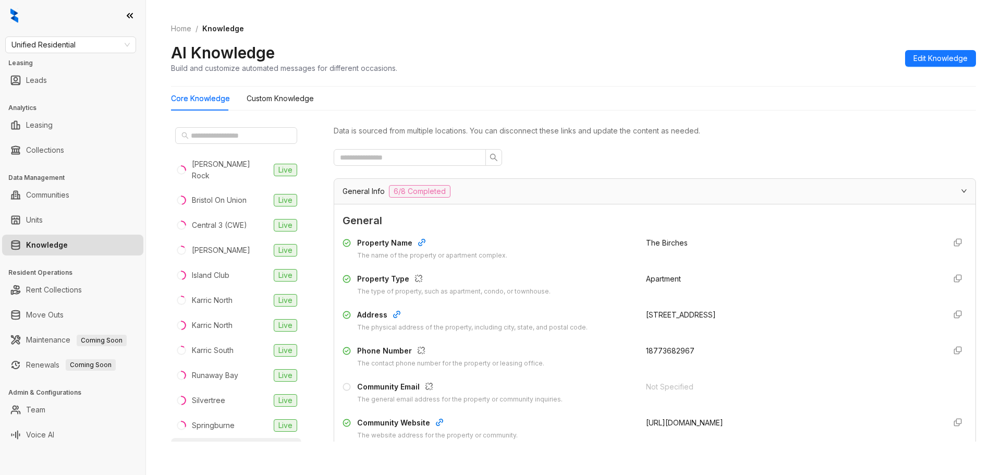
scroll to position [903, 0]
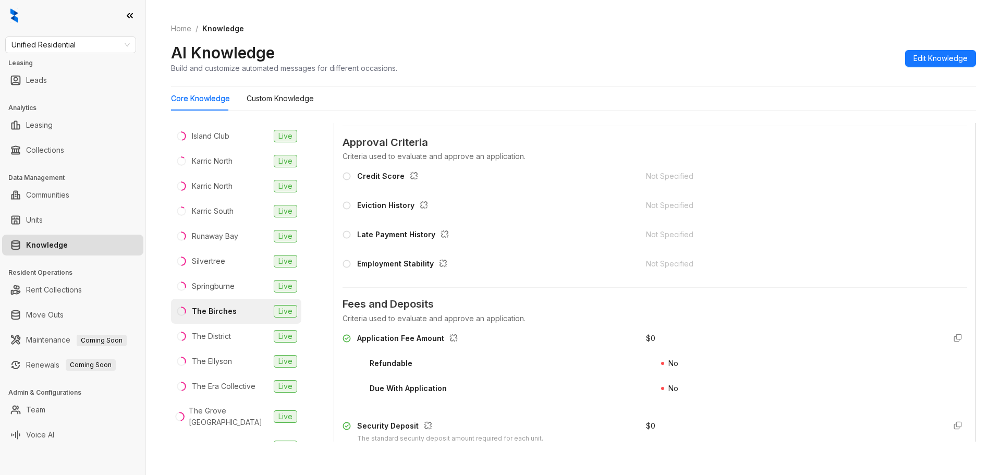
click at [68, 244] on link "Knowledge" at bounding box center [47, 245] width 42 height 21
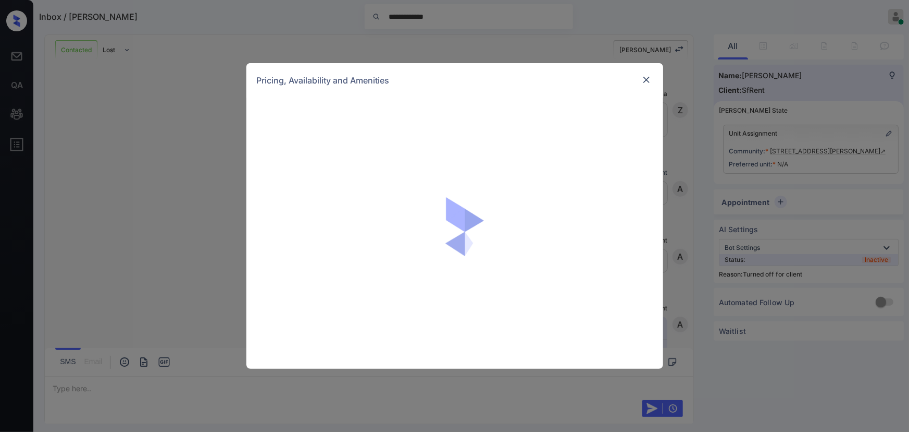
scroll to position [1746, 0]
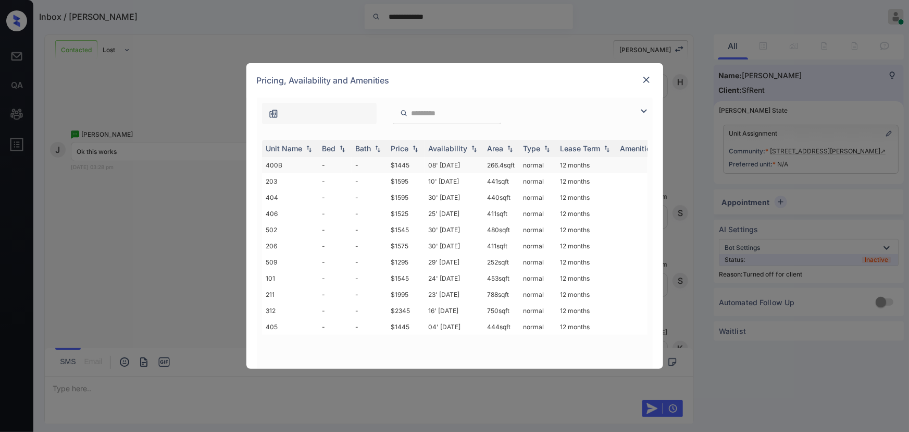
click at [450, 168] on td "08' Jan 21" at bounding box center [454, 165] width 59 height 16
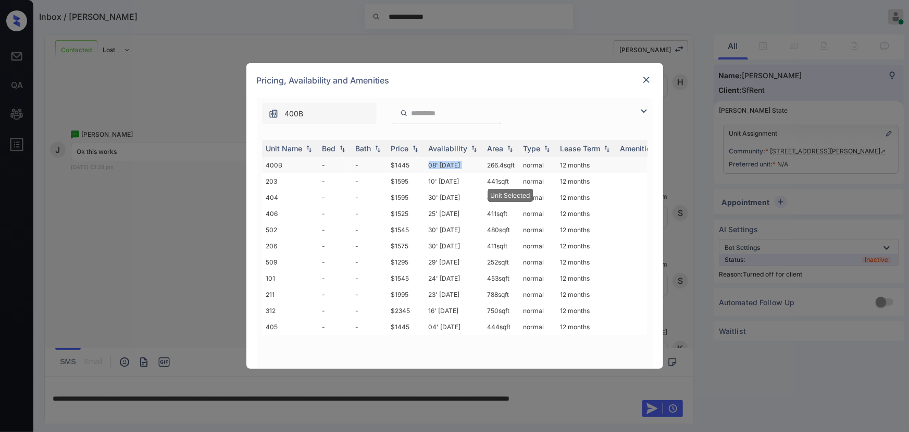
click at [450, 168] on td "08' Jan 21" at bounding box center [454, 165] width 59 height 16
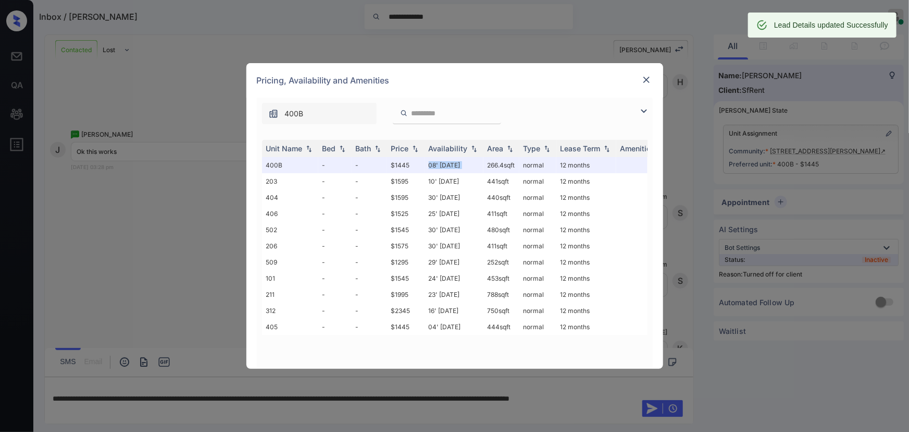
click at [643, 79] on img at bounding box center [647, 80] width 10 height 10
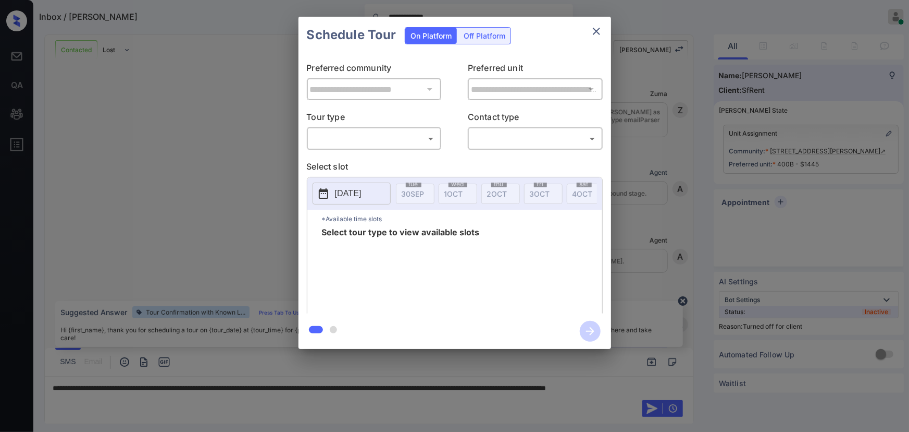
scroll to position [1930, 0]
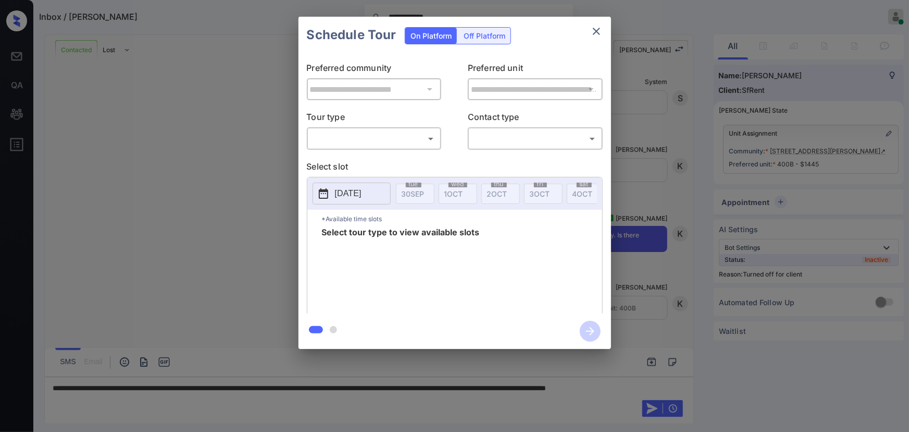
click at [487, 36] on div "Off Platform" at bounding box center [485, 36] width 52 height 16
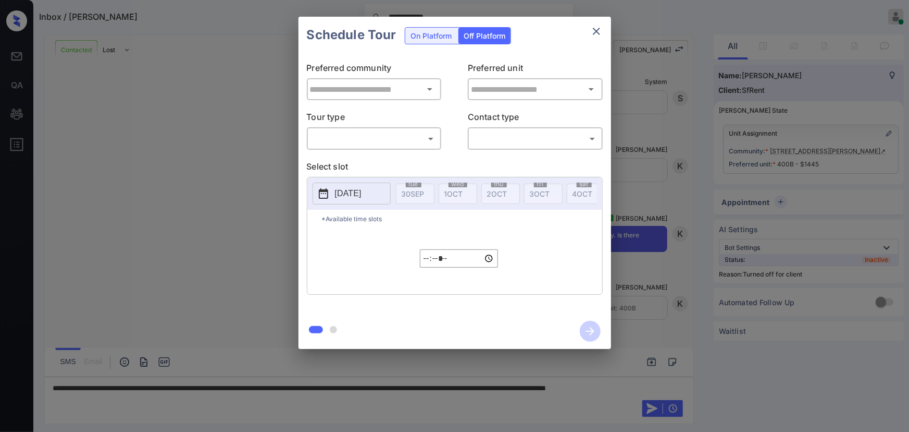
type input "**********"
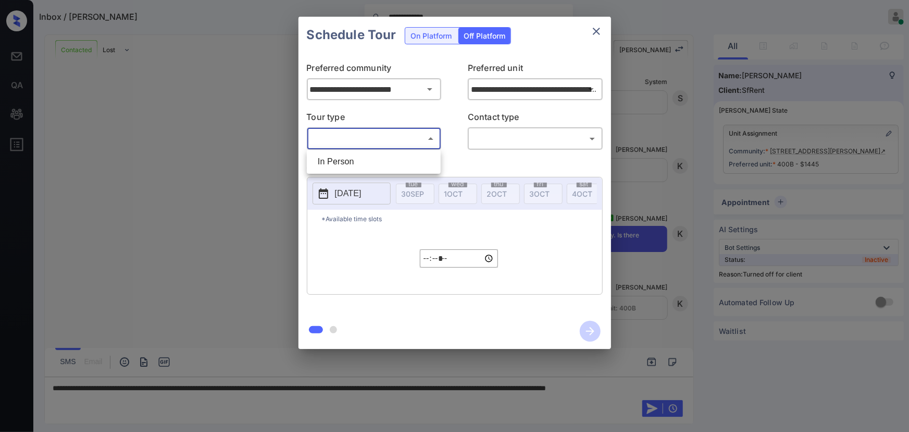
click at [366, 135] on body "**********" at bounding box center [454, 216] width 909 height 432
click at [351, 158] on li "In Person" at bounding box center [374, 161] width 129 height 19
type input "********"
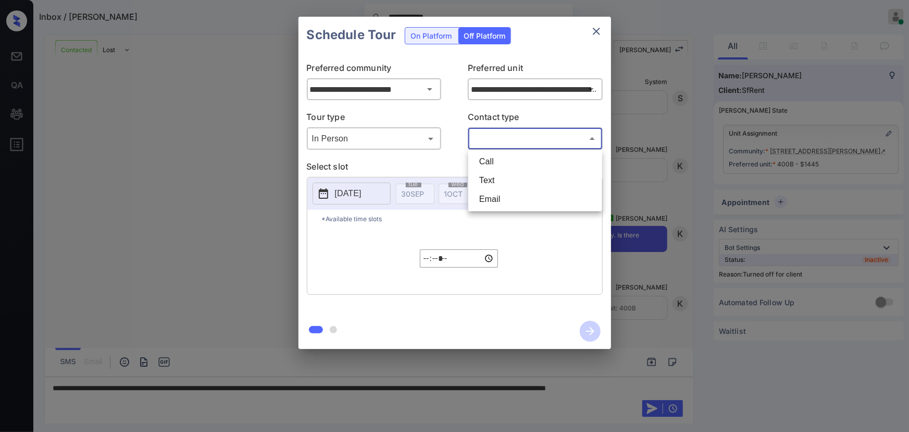
click at [494, 134] on body "**********" at bounding box center [454, 216] width 909 height 432
click at [488, 177] on li "Text" at bounding box center [535, 180] width 129 height 19
type input "****"
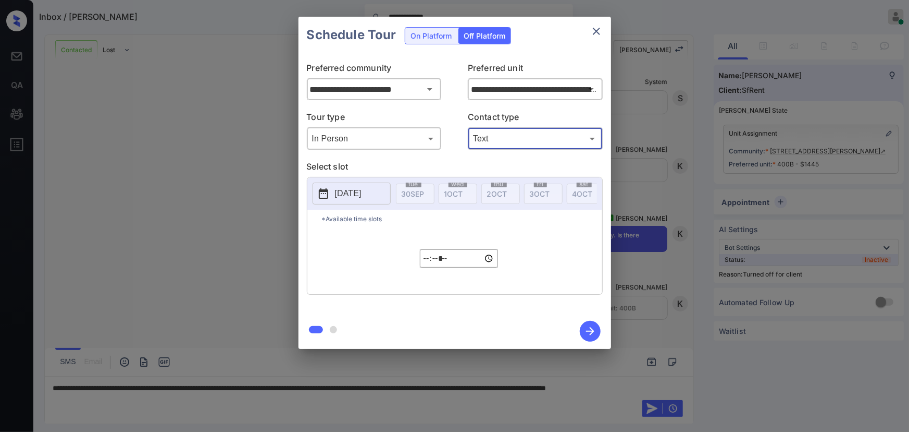
click at [344, 192] on p "2025-09-30" at bounding box center [348, 193] width 27 height 13
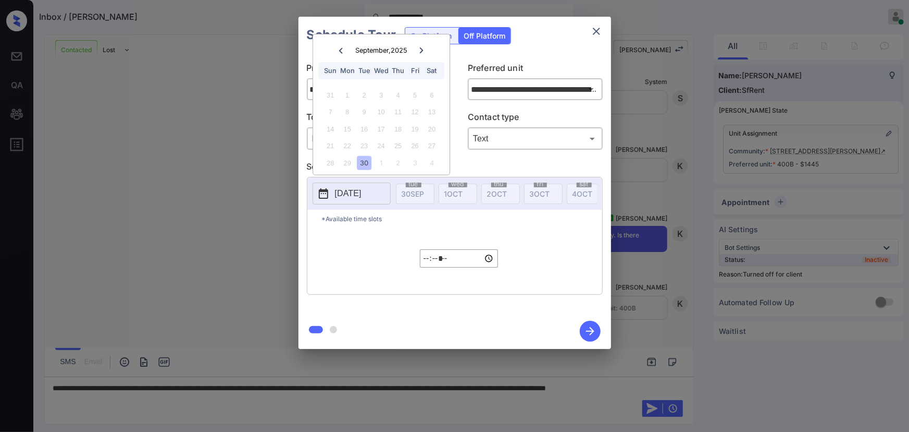
click at [364, 162] on div "30" at bounding box center [365, 163] width 14 height 14
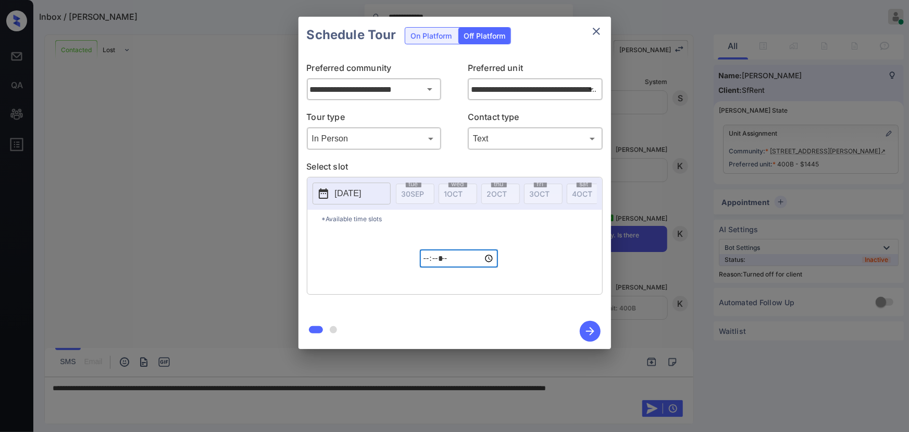
click at [429, 264] on input "*****" at bounding box center [459, 258] width 78 height 18
type input "*****"
click at [593, 328] on icon "button" at bounding box center [590, 331] width 21 height 21
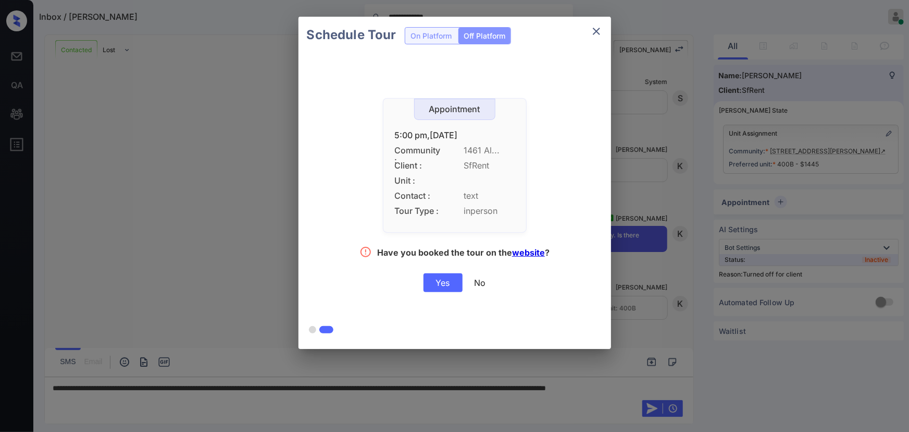
click at [433, 287] on div "Yes" at bounding box center [443, 282] width 39 height 19
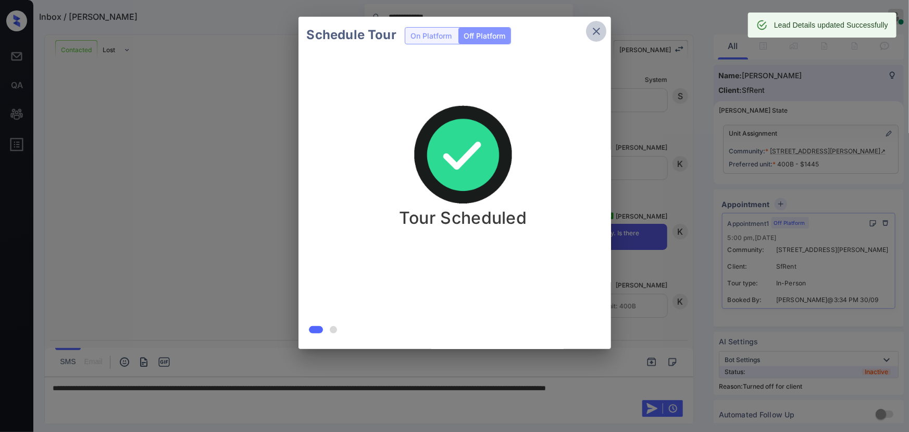
click at [599, 27] on icon "close" at bounding box center [596, 31] width 13 height 13
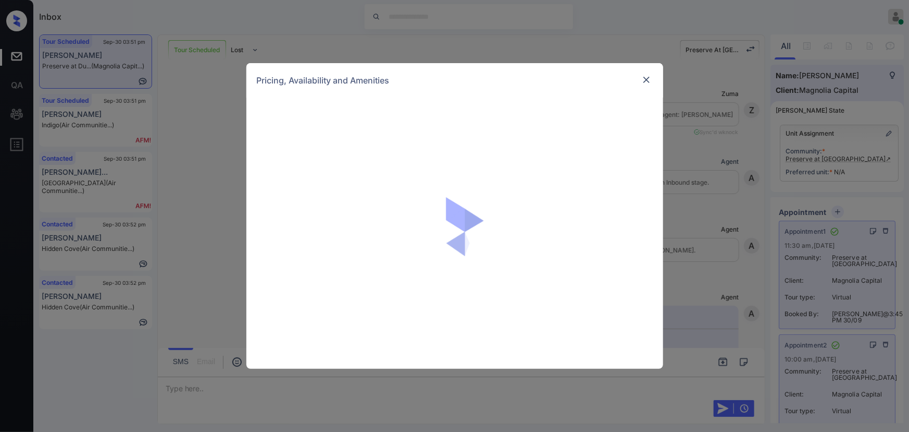
scroll to position [5408, 0]
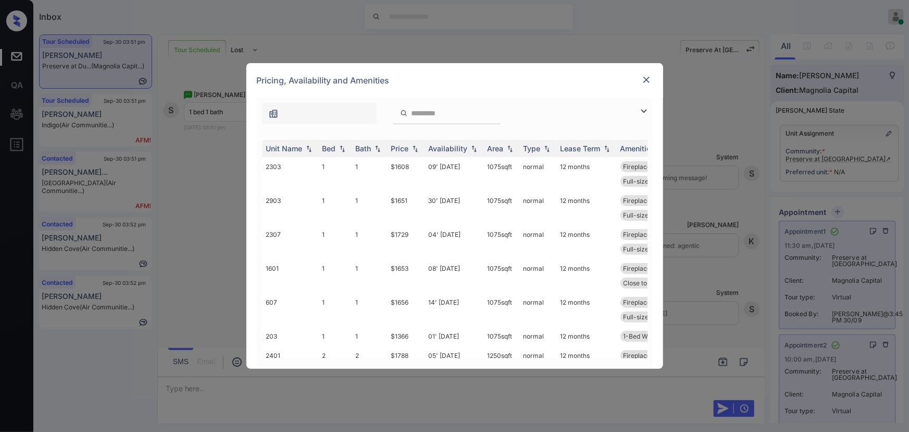
click at [646, 110] on img at bounding box center [644, 111] width 13 height 13
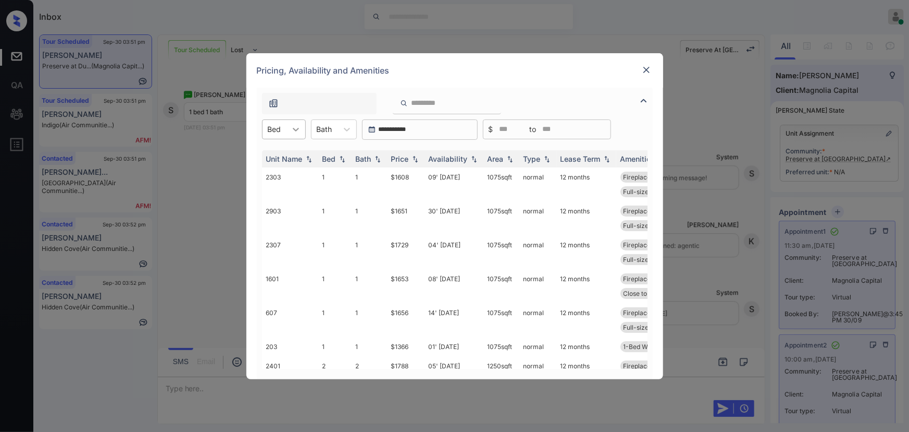
click at [294, 134] on div at bounding box center [296, 129] width 19 height 19
click at [281, 154] on div "1" at bounding box center [284, 154] width 44 height 19
click at [341, 128] on div "Bath" at bounding box center [330, 128] width 26 height 15
click at [332, 154] on div "1" at bounding box center [339, 154] width 46 height 19
click at [412, 159] on img at bounding box center [415, 158] width 10 height 7
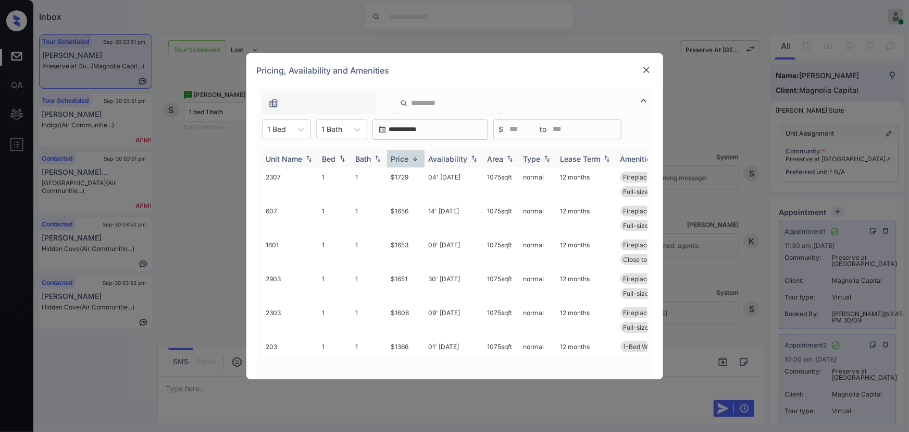
click at [412, 159] on img at bounding box center [415, 159] width 10 height 8
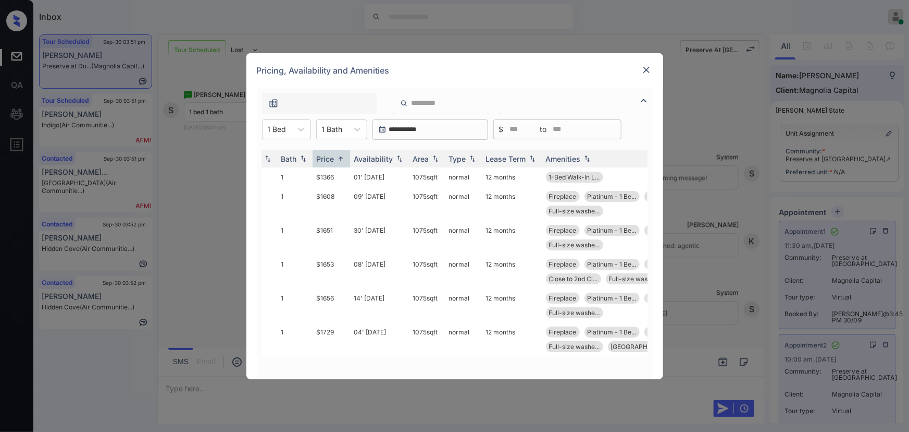
scroll to position [0, 76]
click at [331, 175] on td "$1366" at bounding box center [330, 176] width 38 height 19
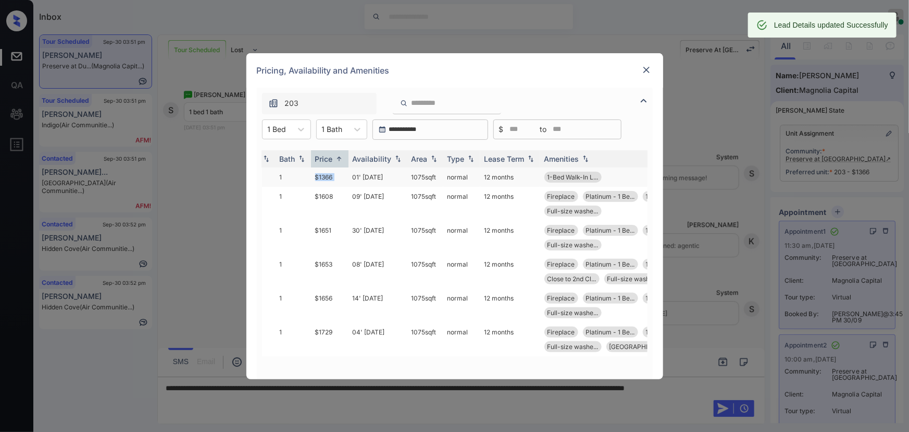
copy tr "1075 sqft"
drag, startPoint x: 438, startPoint y: 179, endPoint x: 398, endPoint y: 176, distance: 39.8
click at [398, 176] on tr "203 1 1 $1366 01' Dec 25 1075 sqft normal 12 months 1-Bed Walk-In L..." at bounding box center [458, 176] width 545 height 19
click at [645, 67] on img at bounding box center [647, 70] width 10 height 10
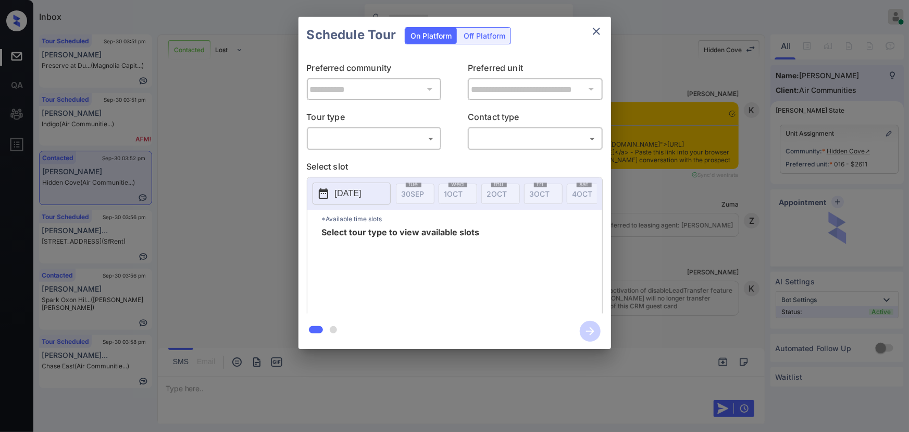
scroll to position [3958, 0]
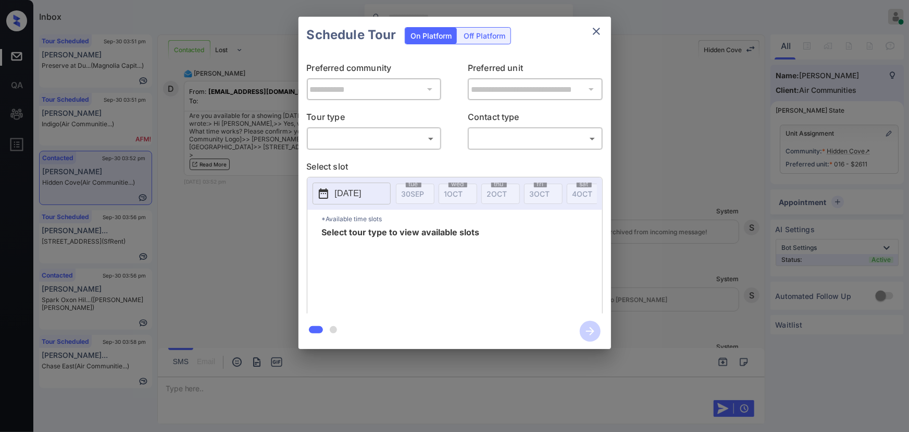
click at [407, 130] on body "Inbox [PERSON_NAME] Online Set yourself offline Set yourself on break Profile S…" at bounding box center [454, 216] width 909 height 432
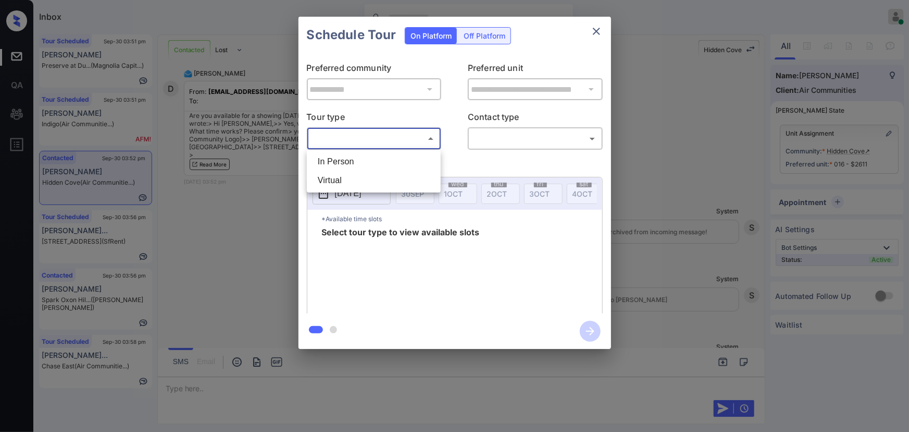
click at [381, 163] on li "In Person" at bounding box center [374, 161] width 129 height 19
type input "********"
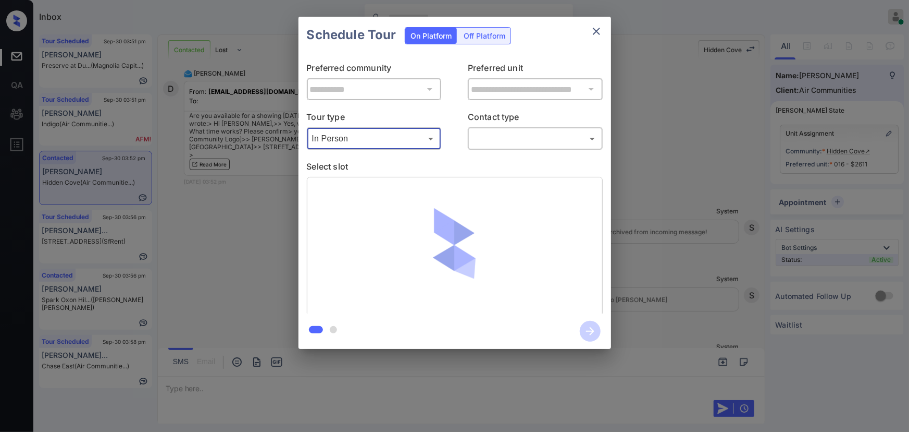
click at [482, 142] on body "Inbox [PERSON_NAME] Online Set yourself offline Set yourself on break Profile S…" at bounding box center [454, 216] width 909 height 432
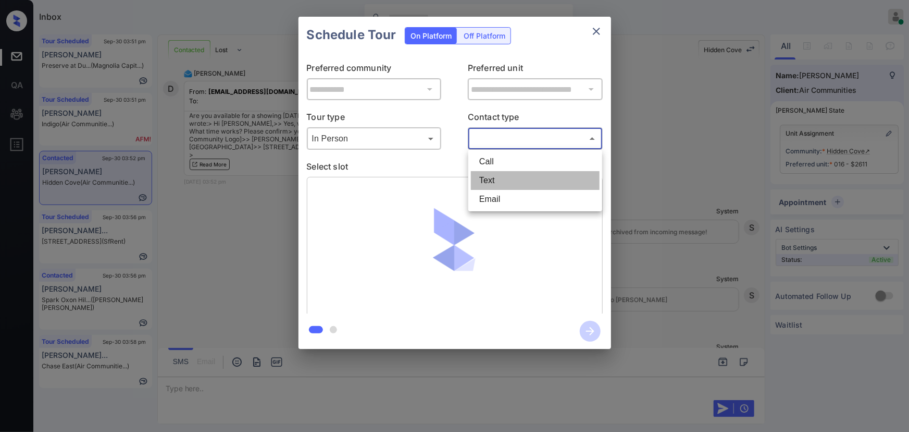
click at [485, 182] on li "Text" at bounding box center [535, 180] width 129 height 19
type input "****"
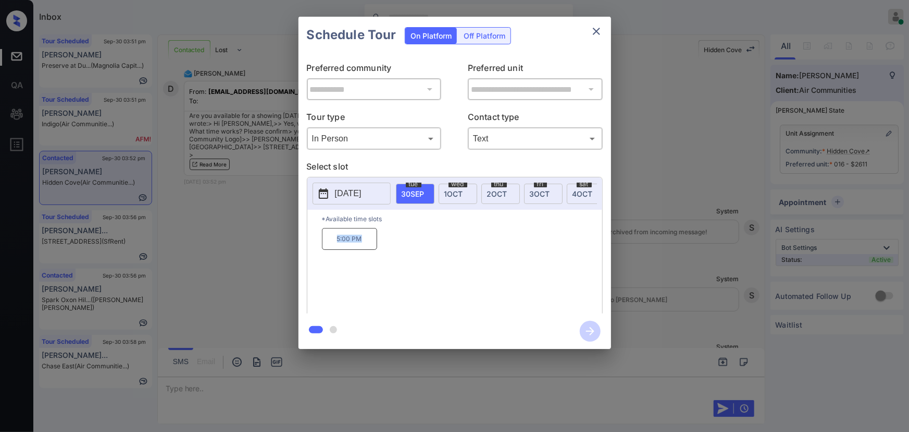
copy p "5:00 PM"
drag, startPoint x: 366, startPoint y: 243, endPoint x: 323, endPoint y: 320, distance: 87.7
click at [333, 242] on p "5:00 PM" at bounding box center [349, 239] width 55 height 22
click at [374, 383] on div at bounding box center [454, 216] width 909 height 432
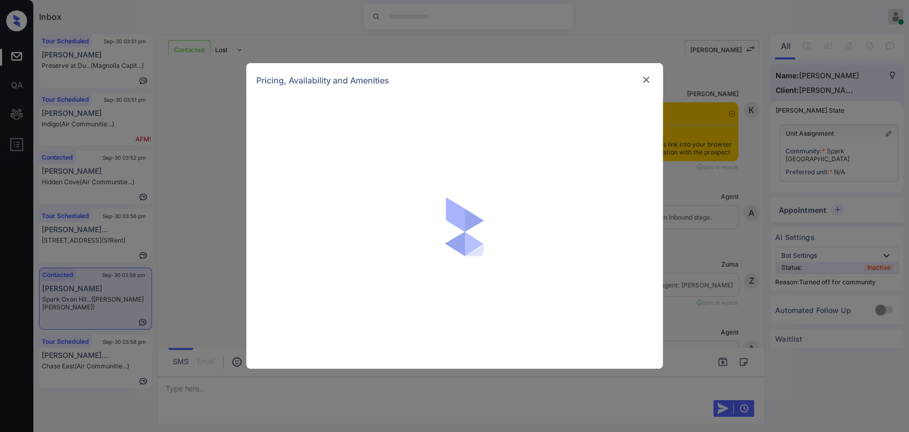
scroll to position [754, 0]
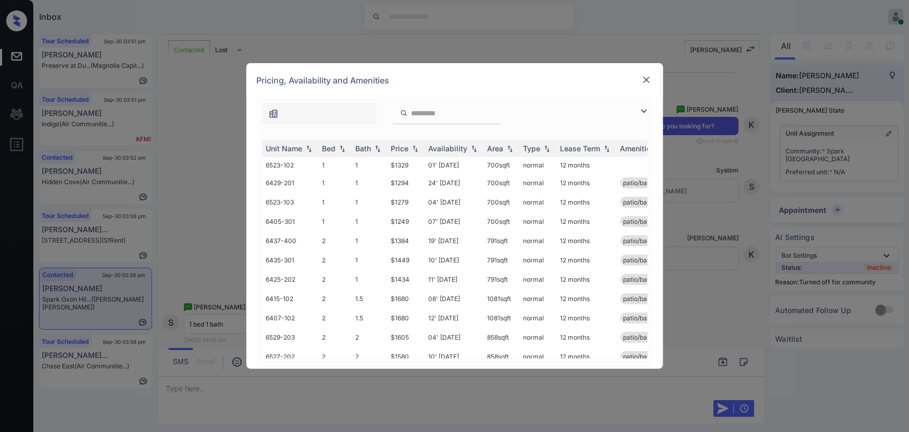
click at [644, 107] on img at bounding box center [644, 111] width 13 height 13
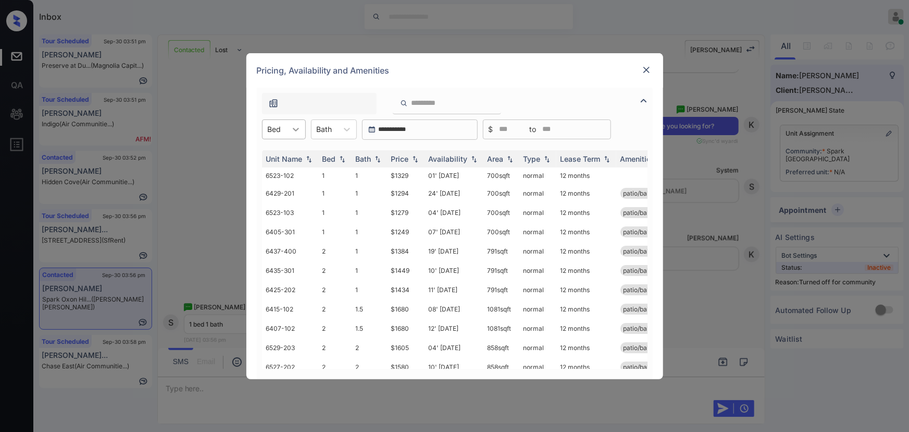
click at [293, 133] on icon at bounding box center [296, 129] width 10 height 10
click at [282, 154] on div "1" at bounding box center [284, 154] width 44 height 19
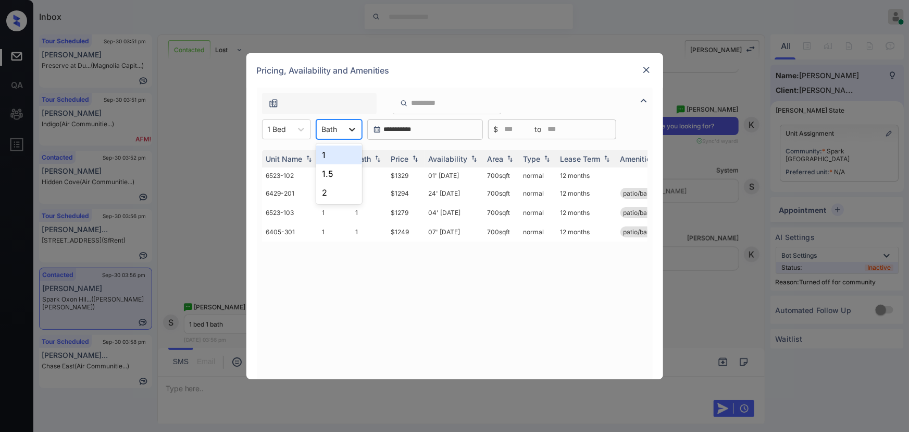
click at [352, 129] on icon at bounding box center [352, 130] width 6 height 4
click at [337, 154] on div "1" at bounding box center [339, 154] width 46 height 19
click at [418, 157] on img at bounding box center [415, 158] width 10 height 7
click at [417, 157] on img at bounding box center [415, 159] width 10 height 8
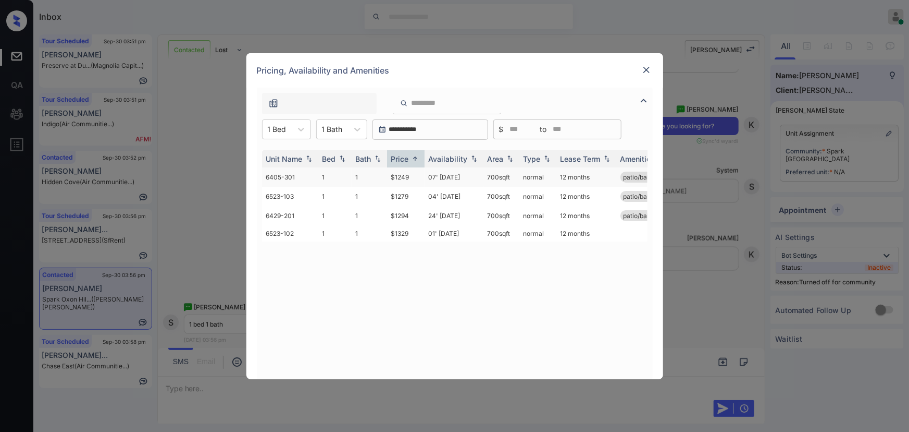
click at [441, 177] on td "07' [DATE]" at bounding box center [454, 176] width 59 height 19
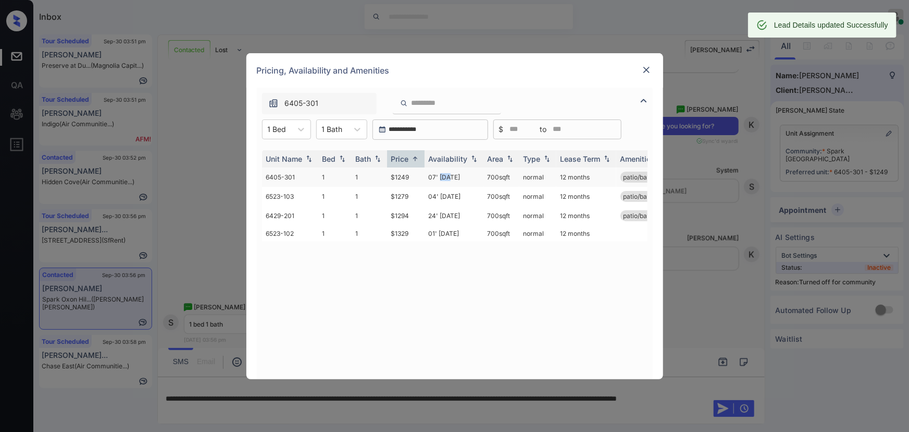
copy td "700 sqft"
drag, startPoint x: 511, startPoint y: 176, endPoint x: 484, endPoint y: 175, distance: 27.6
click at [484, 175] on td "700 sqft" at bounding box center [502, 176] width 36 height 19
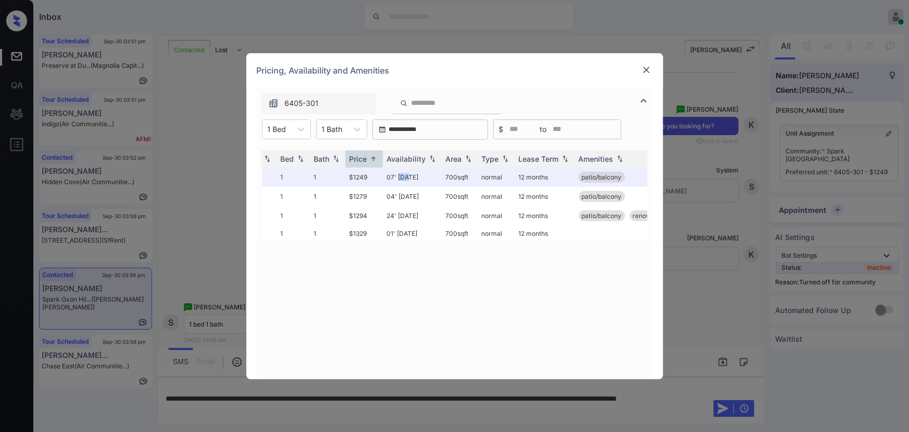
scroll to position [0, 57]
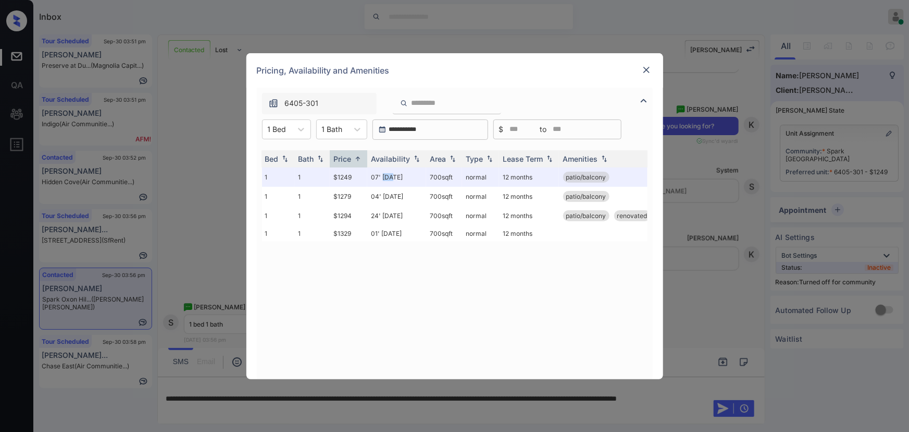
click at [648, 65] on img at bounding box center [647, 70] width 10 height 10
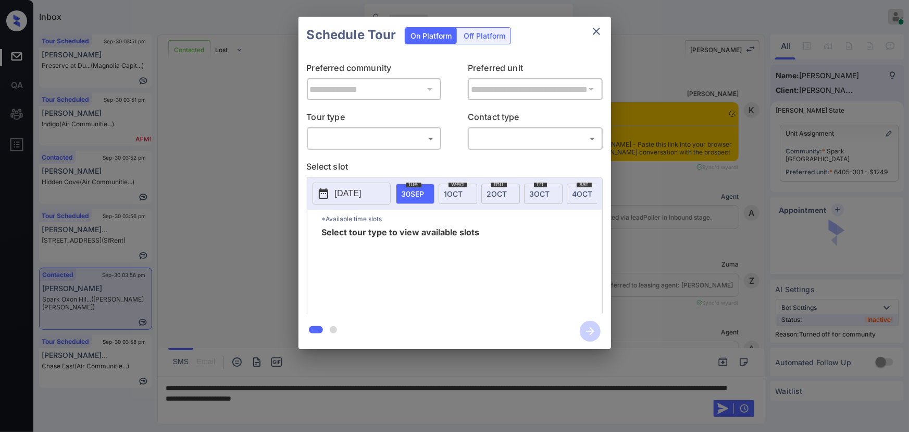
scroll to position [440, 0]
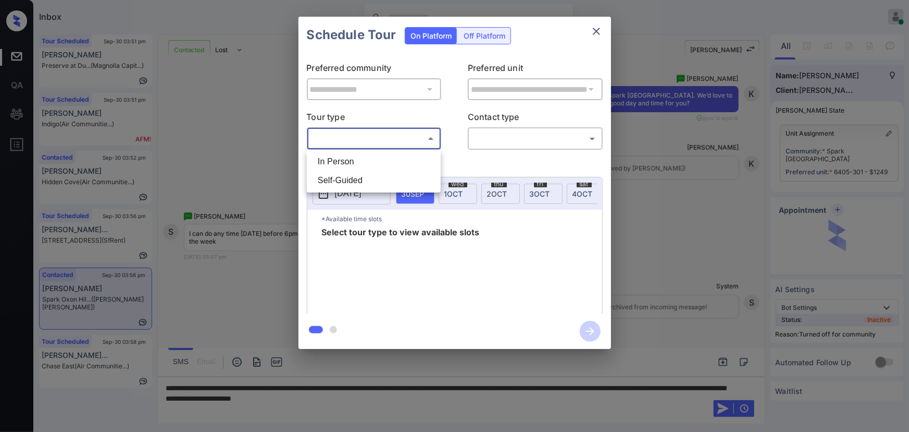
click at [399, 134] on body "Inbox [PERSON_NAME] Online Set yourself offline Set yourself on break Profile S…" at bounding box center [454, 216] width 909 height 432
click at [378, 157] on li "In Person" at bounding box center [374, 161] width 129 height 19
type input "********"
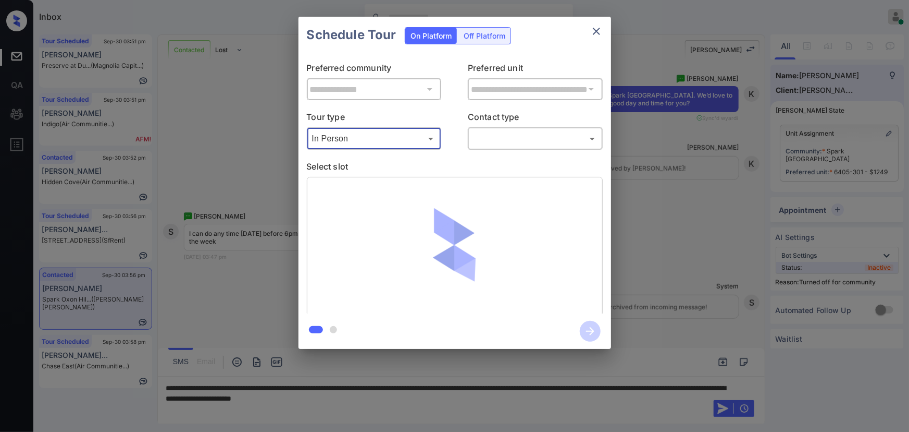
click at [495, 133] on body "Inbox [PERSON_NAME] Online Set yourself offline Set yourself on break Profile S…" at bounding box center [454, 216] width 909 height 432
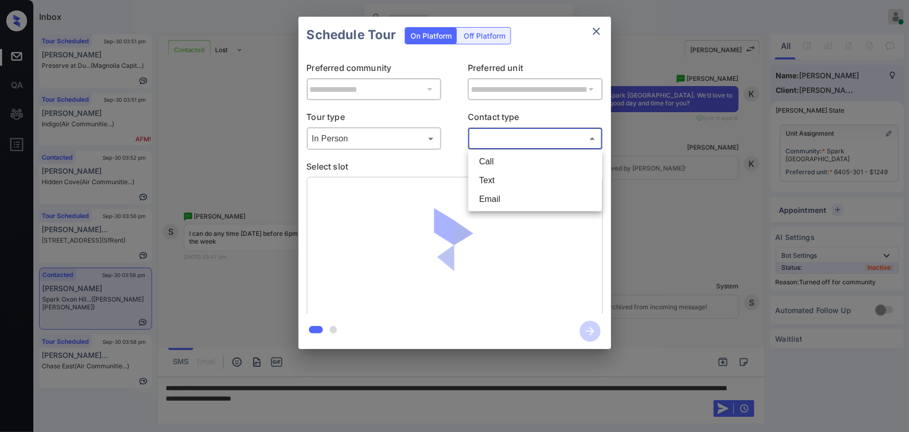
click at [500, 177] on li "Text" at bounding box center [535, 180] width 129 height 19
type input "****"
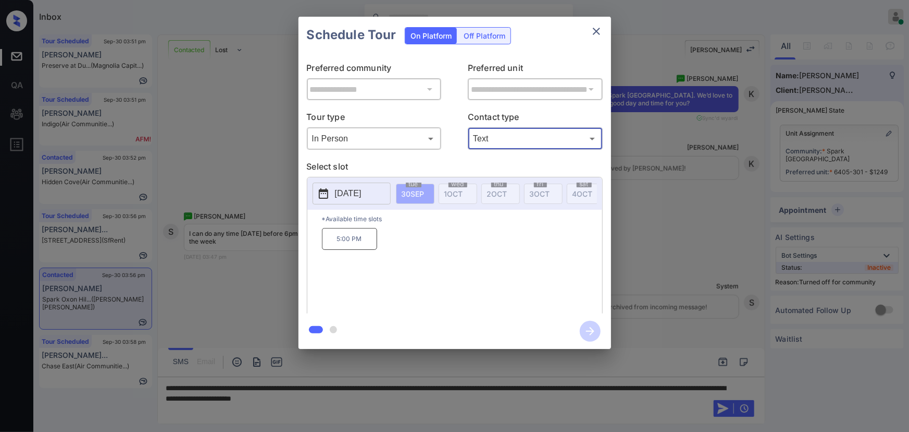
click at [354, 241] on p "5:00 PM" at bounding box center [349, 239] width 55 height 22
click at [356, 192] on p "[DATE]" at bounding box center [348, 193] width 27 height 13
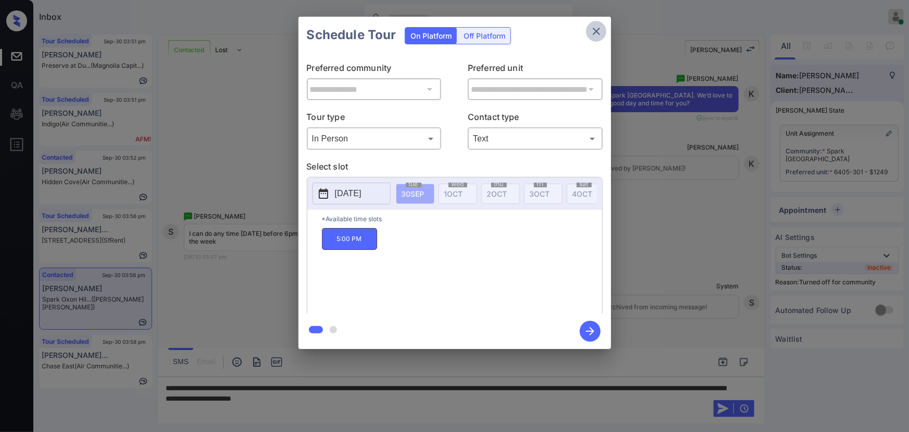
click at [595, 31] on icon "close" at bounding box center [596, 31] width 13 height 13
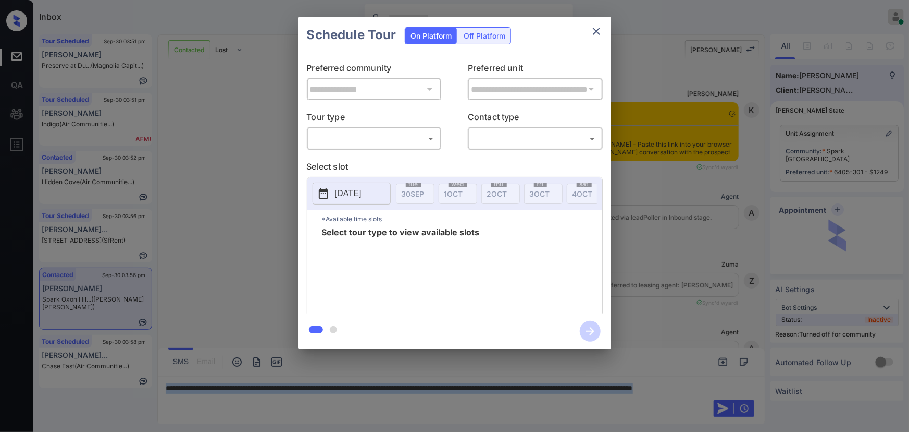
scroll to position [914, 0]
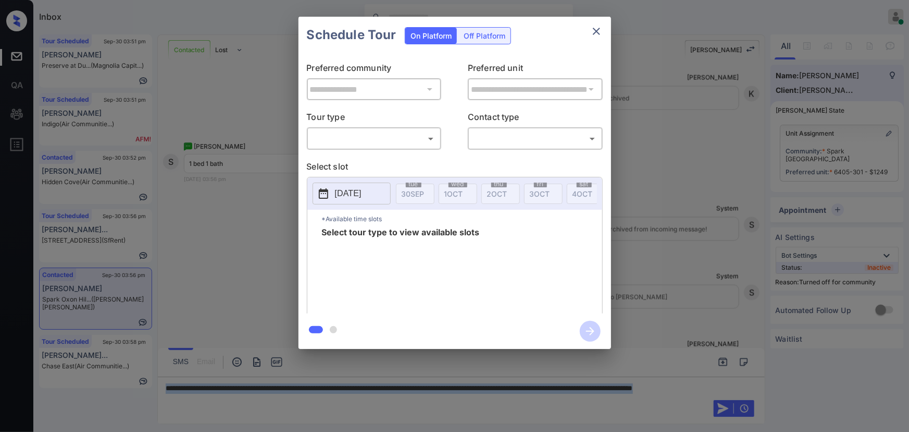
click at [370, 139] on body "Inbox [PERSON_NAME] Online Set yourself offline Set yourself on break Profile S…" at bounding box center [454, 216] width 909 height 432
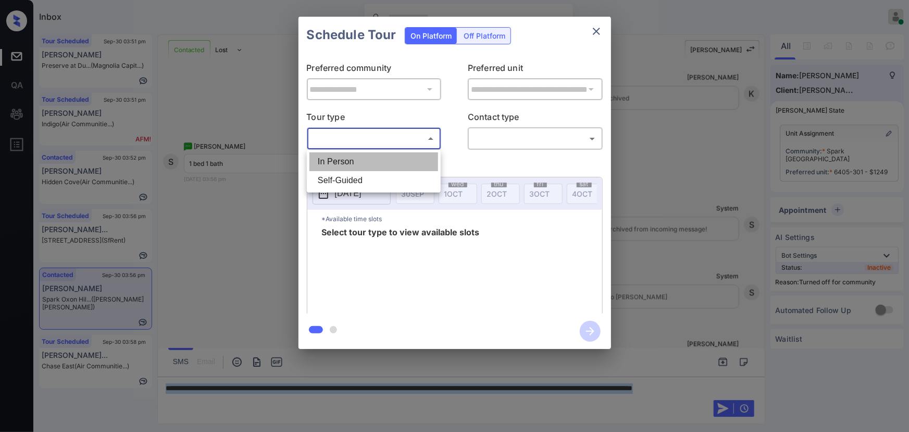
click at [360, 162] on li "In Person" at bounding box center [374, 161] width 129 height 19
type input "********"
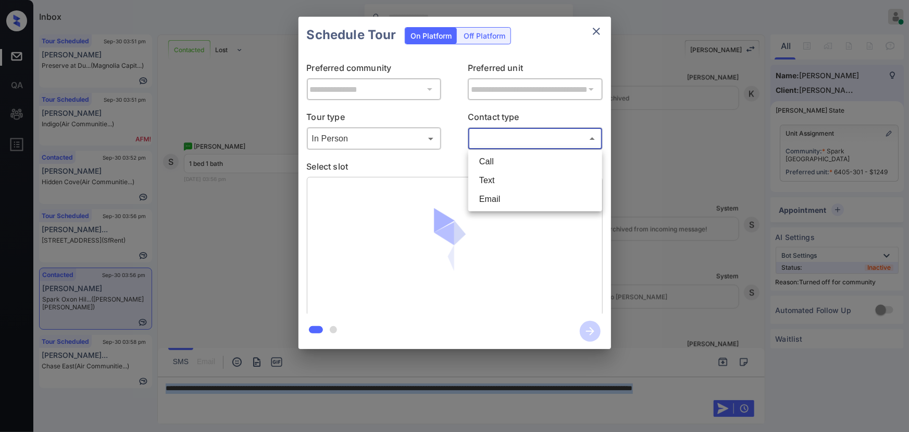
click at [499, 137] on body "Inbox [PERSON_NAME] Online Set yourself offline Set yourself on break Profile S…" at bounding box center [454, 216] width 909 height 432
click at [490, 178] on li "Text" at bounding box center [535, 180] width 129 height 19
type input "****"
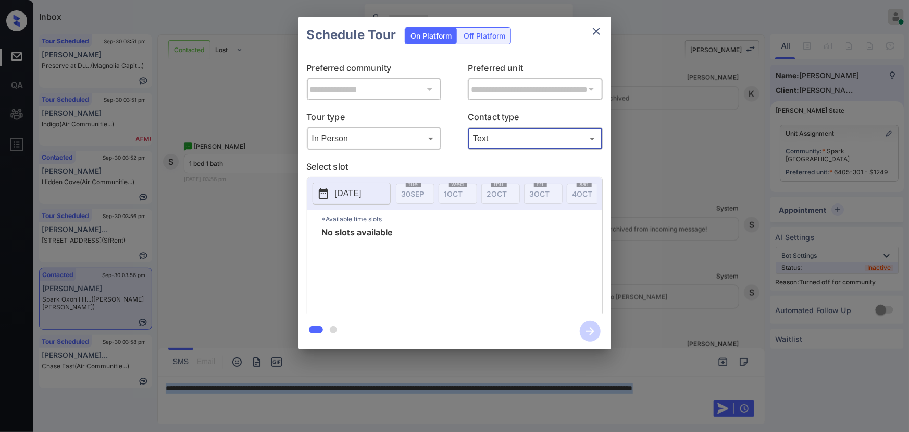
click at [594, 30] on icon "close" at bounding box center [596, 31] width 13 height 13
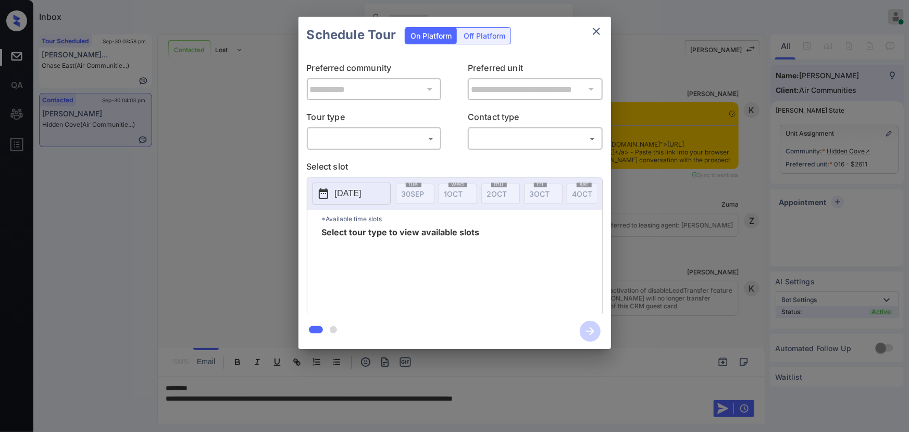
scroll to position [4360, 0]
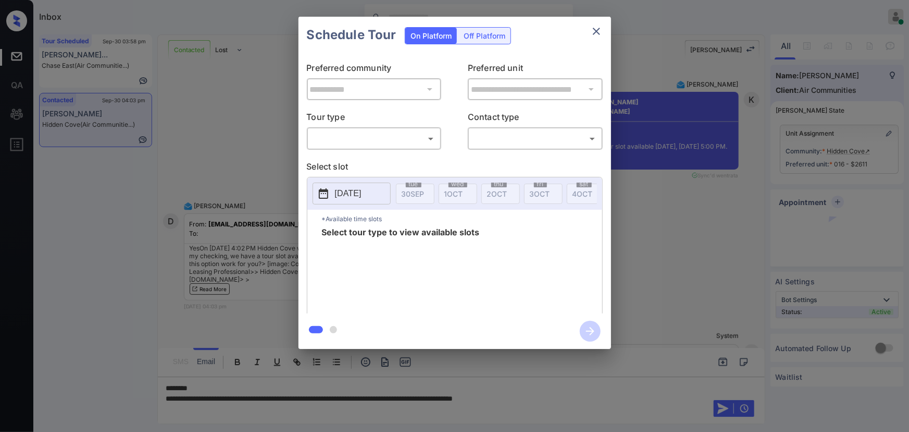
click at [397, 145] on body "Inbox Kenneth Umali Online Set yourself offline Set yourself on break Profile S…" at bounding box center [454, 216] width 909 height 432
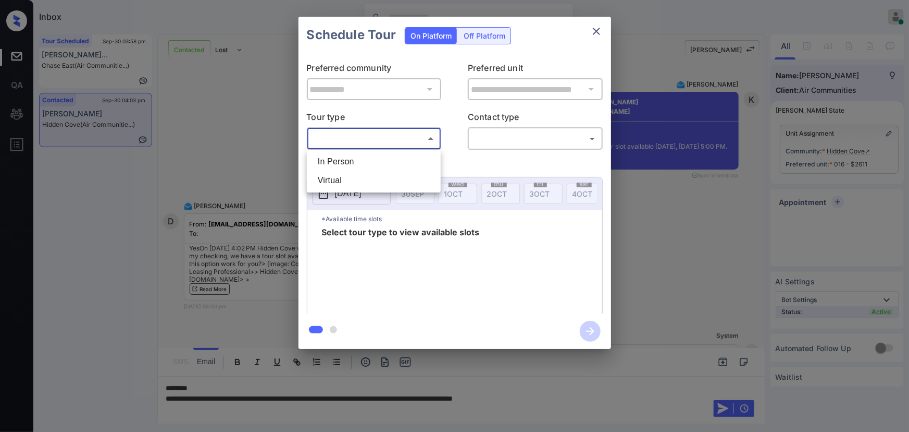
click at [364, 165] on li "In Person" at bounding box center [374, 161] width 129 height 19
type input "********"
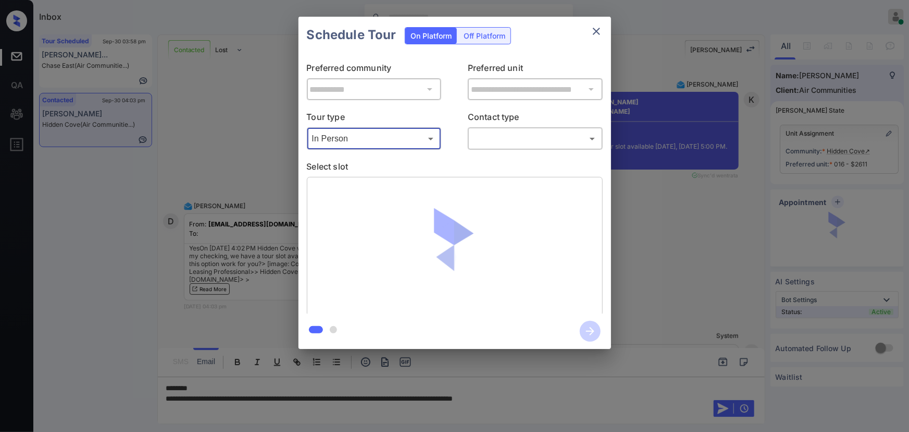
click at [496, 146] on body "Inbox Kenneth Umali Online Set yourself offline Set yourself on break Profile S…" at bounding box center [454, 216] width 909 height 432
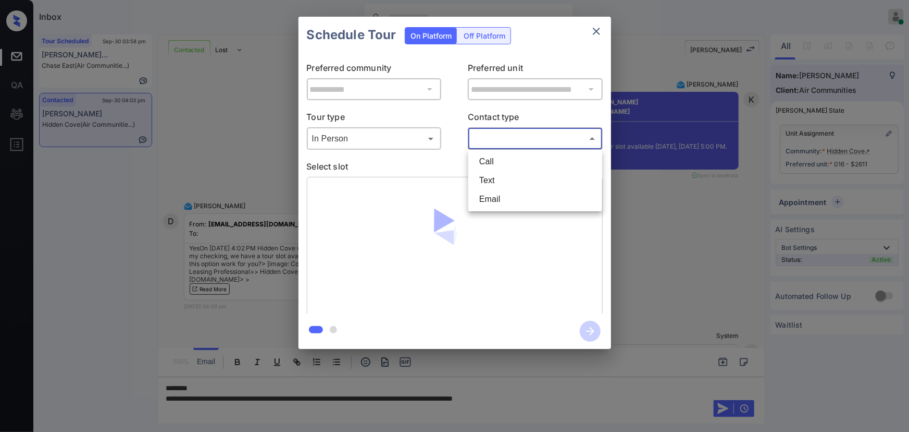
click at [495, 178] on li "Text" at bounding box center [535, 180] width 129 height 19
type input "****"
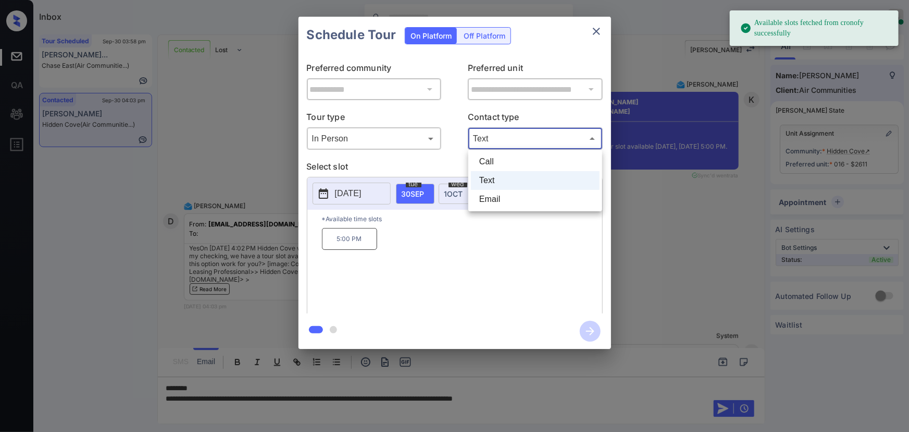
click at [508, 133] on body "Available slots fetched from cronofy successfully Inbox Kenneth Umali Online Se…" at bounding box center [454, 216] width 909 height 432
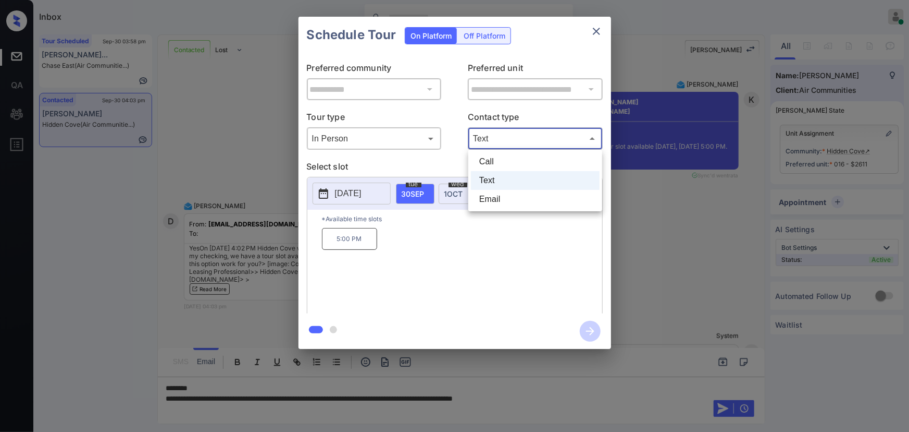
click at [658, 281] on div at bounding box center [454, 216] width 909 height 432
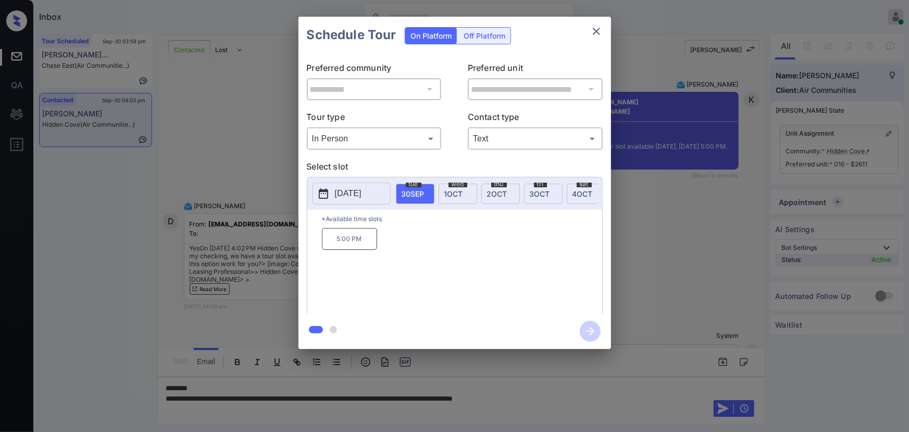
click at [593, 397] on div at bounding box center [454, 216] width 909 height 432
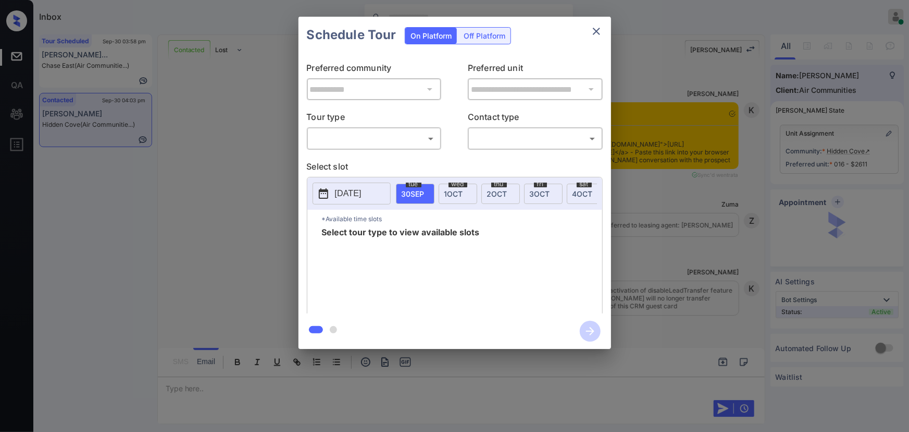
scroll to position [4647, 0]
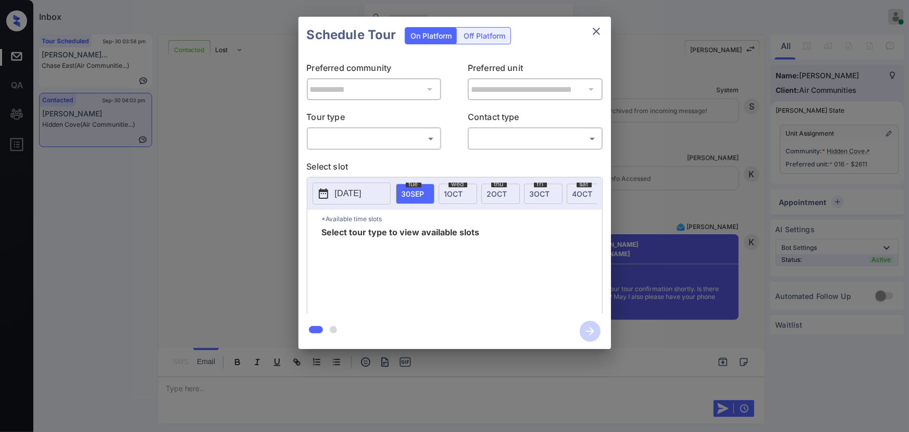
click at [629, 238] on div "**********" at bounding box center [454, 182] width 909 height 365
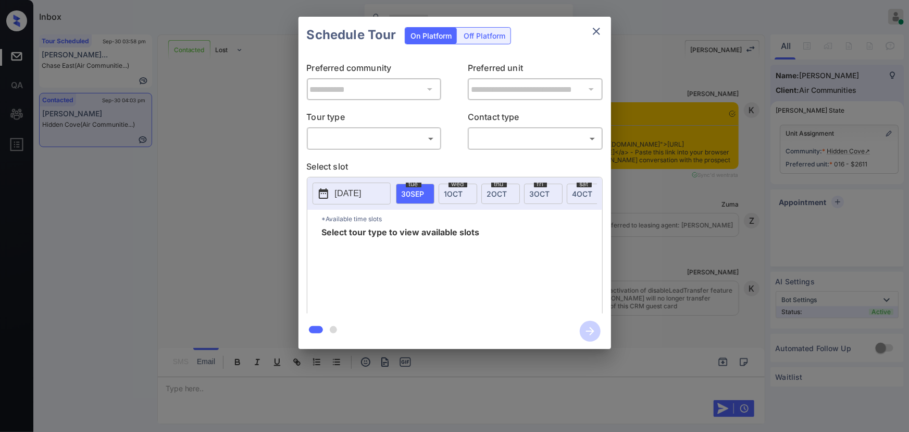
scroll to position [4331, 0]
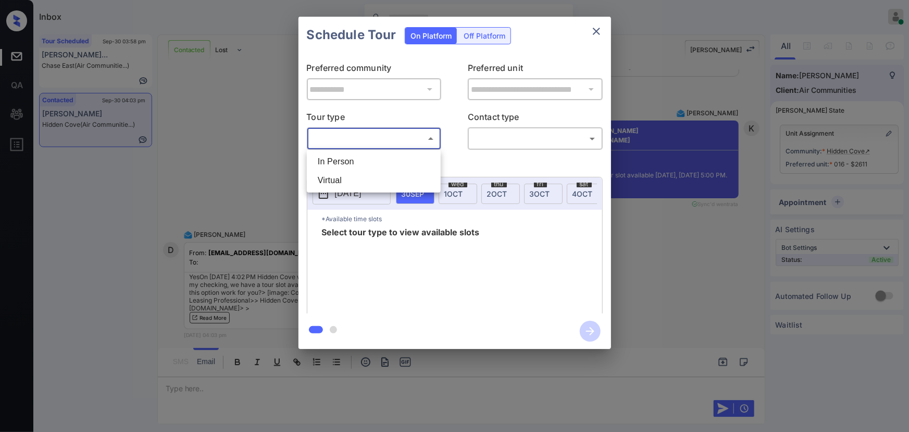
click at [398, 139] on body "Inbox Kenneth Umali Online Set yourself offline Set yourself on break Profile S…" at bounding box center [454, 216] width 909 height 432
click at [360, 162] on li "In Person" at bounding box center [374, 161] width 129 height 19
type input "********"
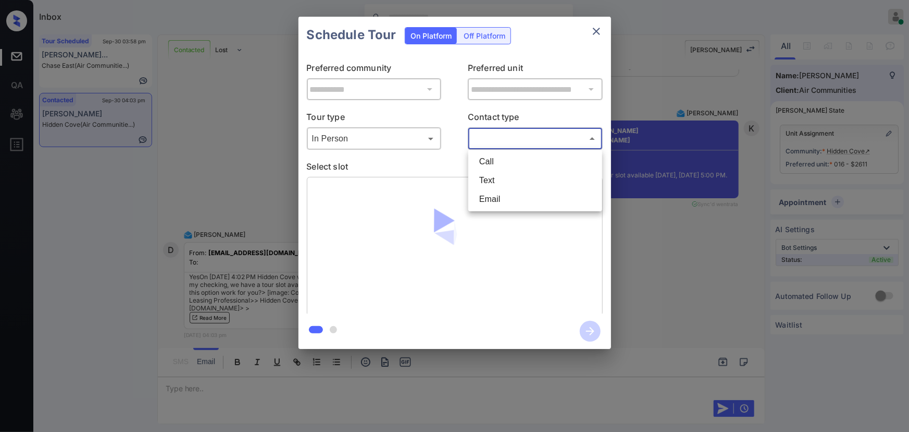
click at [496, 139] on body "Inbox Kenneth Umali Online Set yourself offline Set yourself on break Profile S…" at bounding box center [454, 216] width 909 height 432
click at [497, 175] on li "Text" at bounding box center [535, 180] width 129 height 19
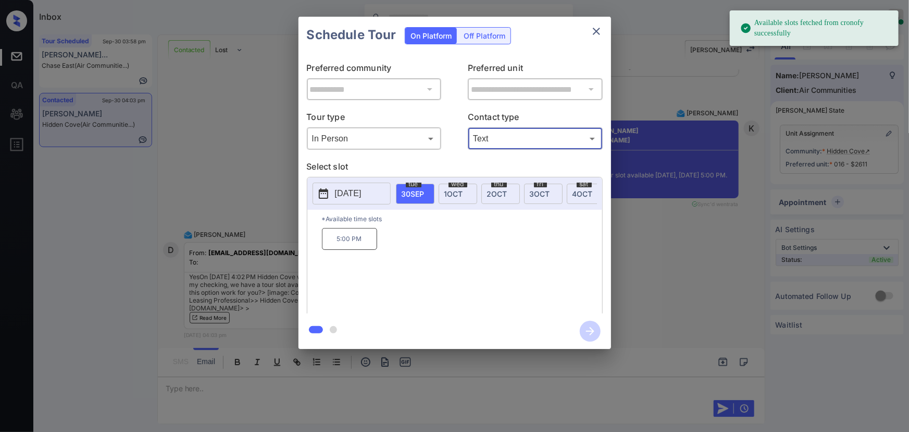
click at [351, 249] on p "5:00 PM" at bounding box center [349, 239] width 55 height 22
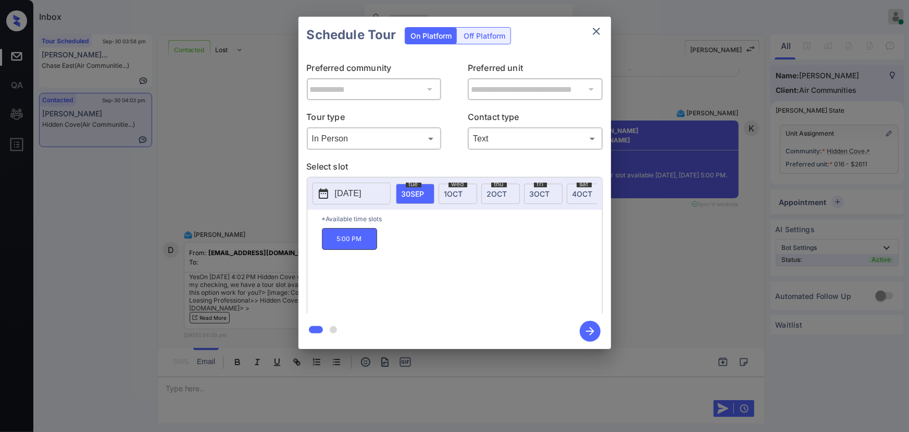
click at [567, 142] on body "Inbox Kenneth Umali Online Set yourself offline Set yourself on break Profile S…" at bounding box center [454, 216] width 909 height 432
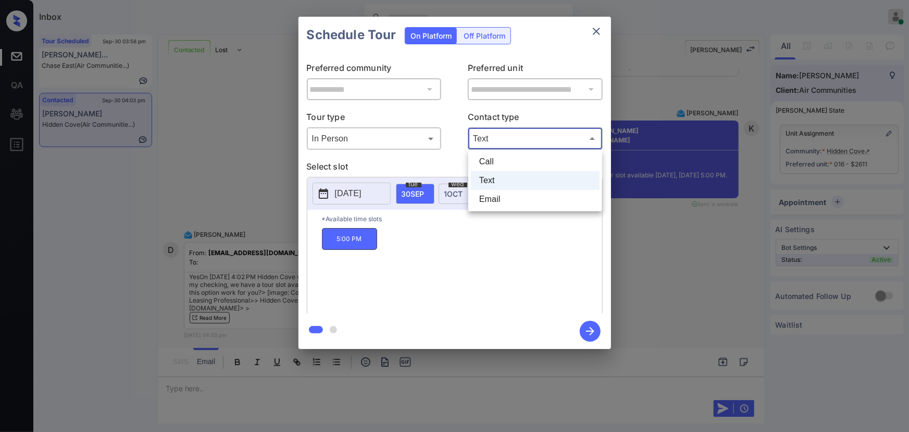
click at [489, 201] on li "Email" at bounding box center [535, 199] width 129 height 19
type input "*****"
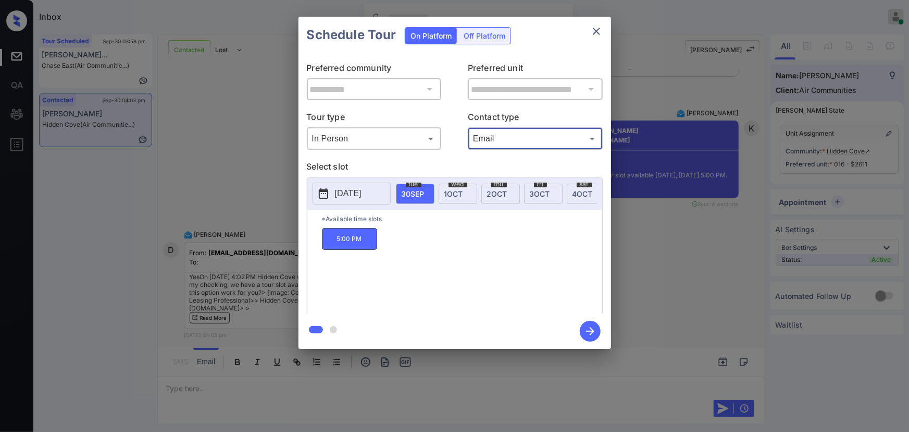
click at [590, 334] on icon "button" at bounding box center [590, 331] width 8 height 8
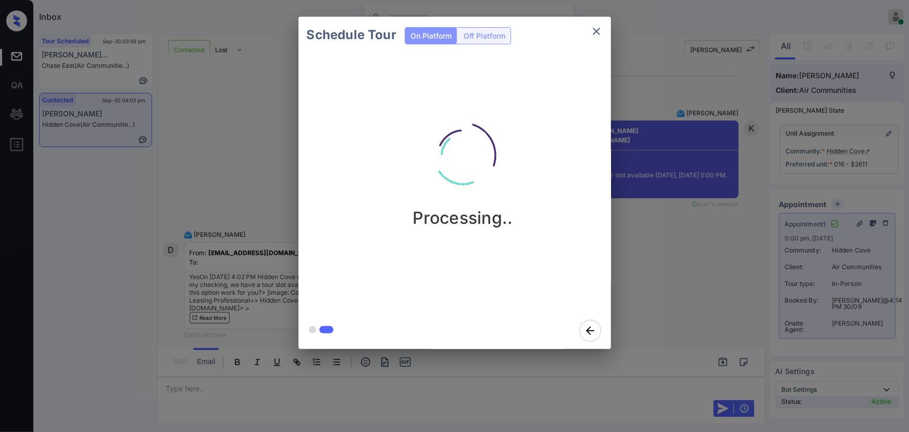
click at [348, 390] on div at bounding box center [454, 216] width 909 height 432
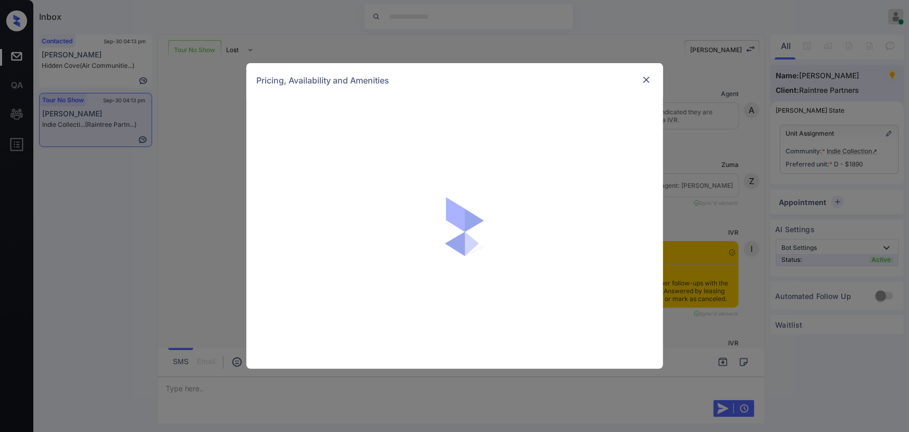
scroll to position [6581, 0]
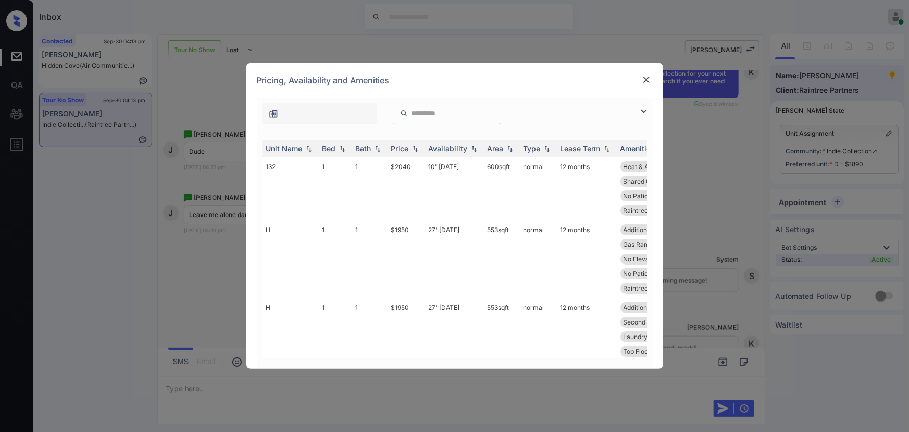
click at [645, 81] on img at bounding box center [647, 80] width 10 height 10
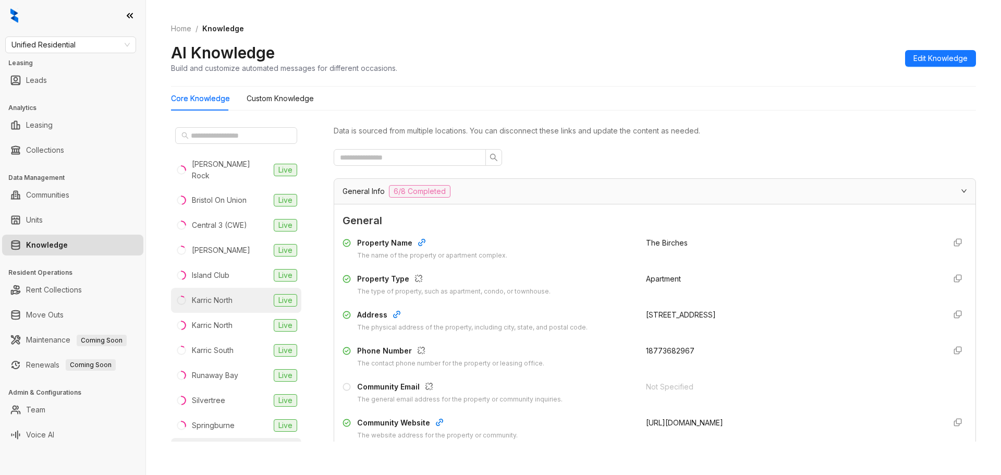
scroll to position [903, 0]
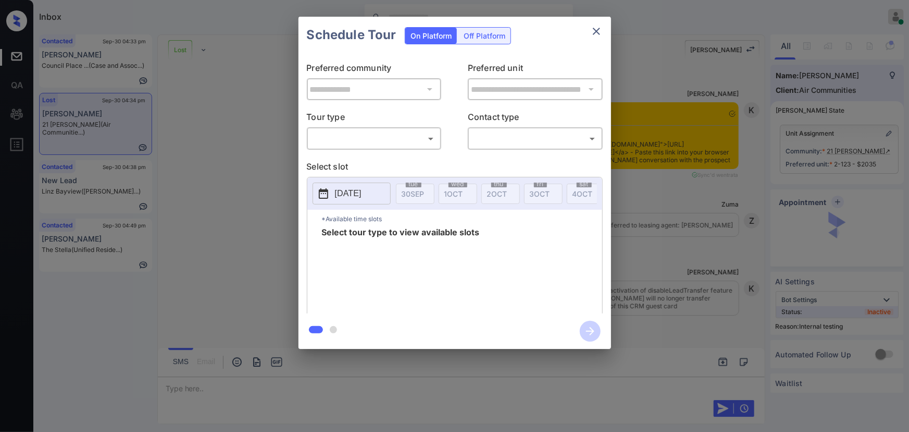
scroll to position [4836, 0]
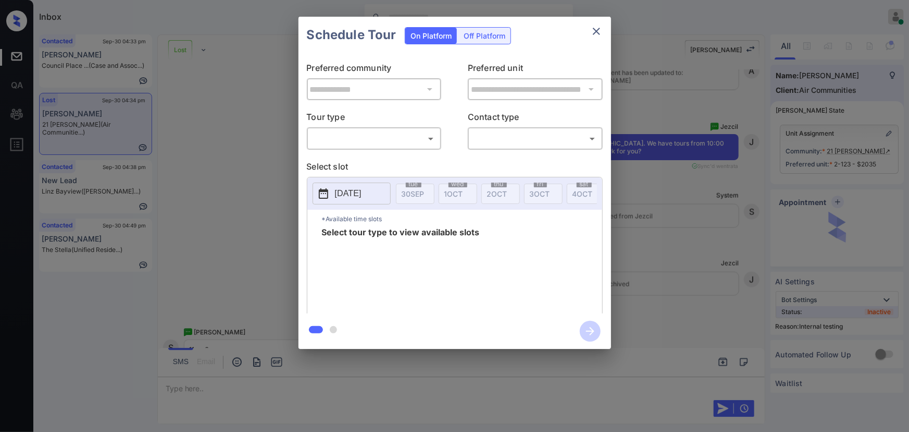
click at [404, 140] on body "Inbox [PERSON_NAME] Online Set yourself offline Set yourself on break Profile S…" at bounding box center [454, 216] width 909 height 432
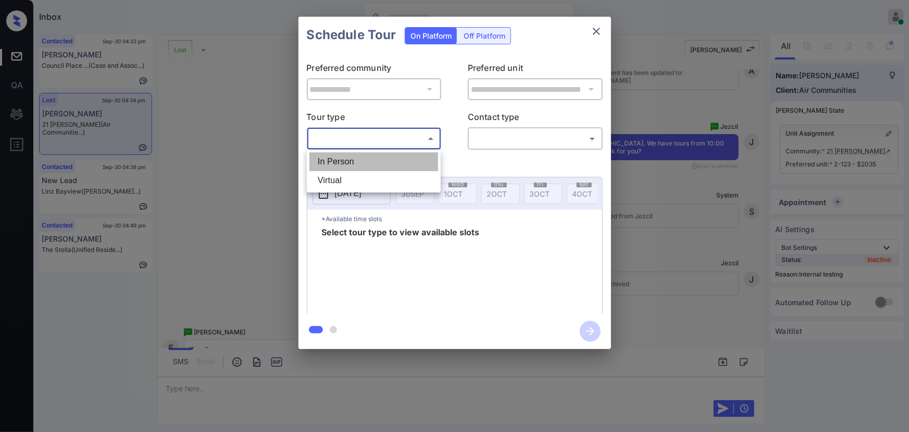
click at [371, 156] on li "In Person" at bounding box center [374, 161] width 129 height 19
type input "********"
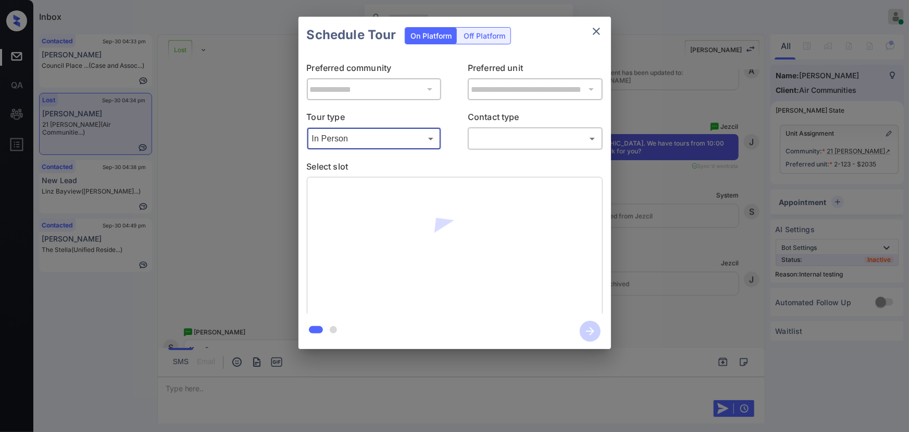
click at [519, 150] on div "**********" at bounding box center [455, 183] width 313 height 260
click at [520, 142] on body "Inbox [PERSON_NAME] Online Set yourself offline Set yourself on break Profile S…" at bounding box center [454, 216] width 909 height 432
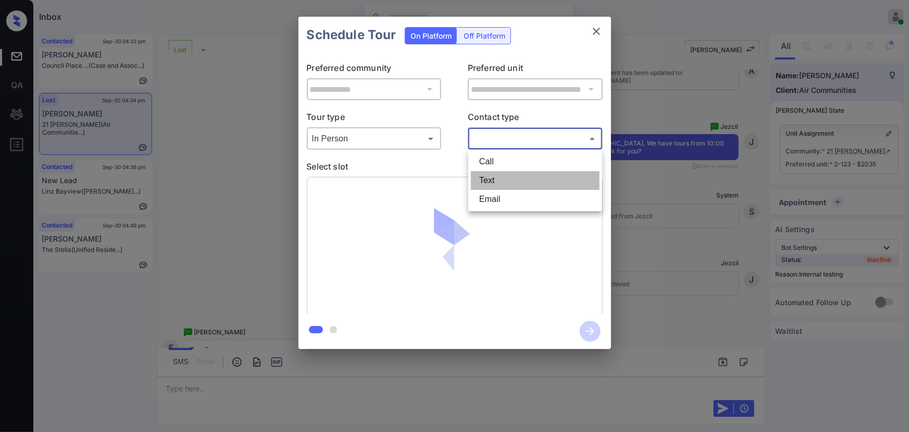
click at [493, 176] on li "Text" at bounding box center [535, 180] width 129 height 19
type input "****"
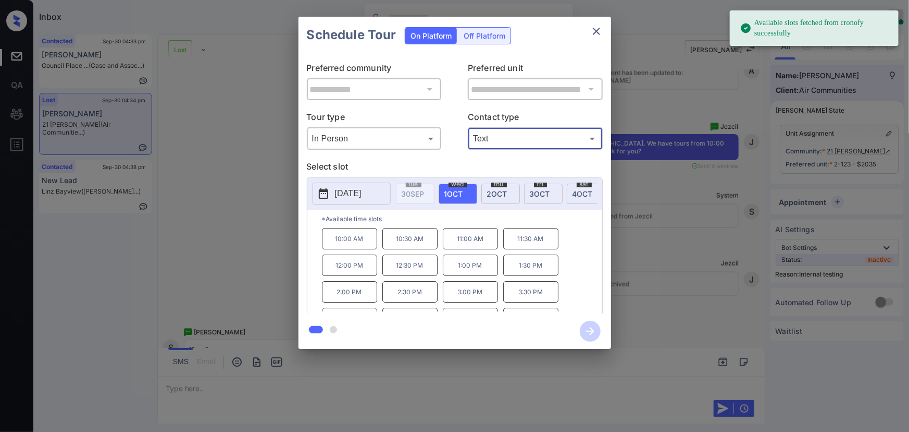
click at [457, 191] on span "[DATE]" at bounding box center [454, 193] width 19 height 9
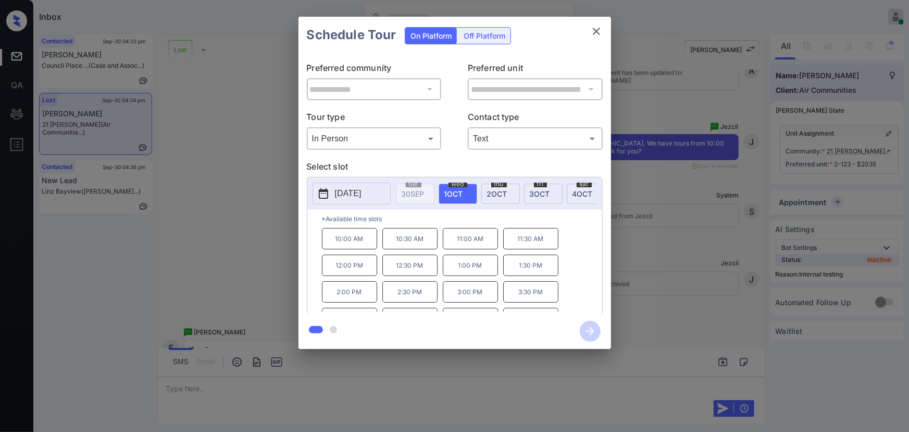
click at [469, 245] on p "11:00 AM" at bounding box center [470, 238] width 55 height 21
click at [644, 404] on div at bounding box center [454, 216] width 909 height 432
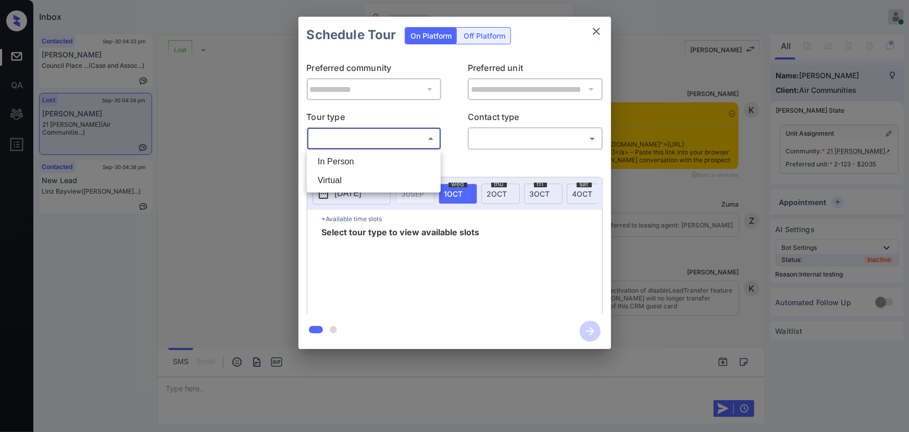
scroll to position [5158, 0]
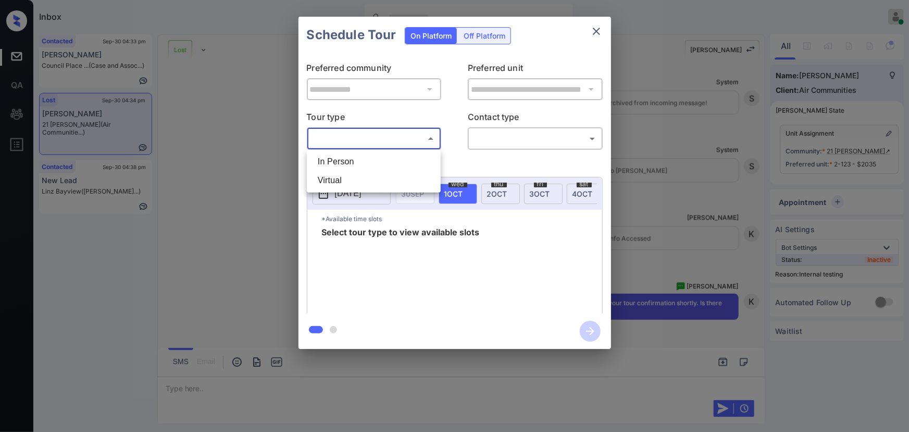
click at [374, 165] on li "In Person" at bounding box center [374, 161] width 129 height 19
type input "********"
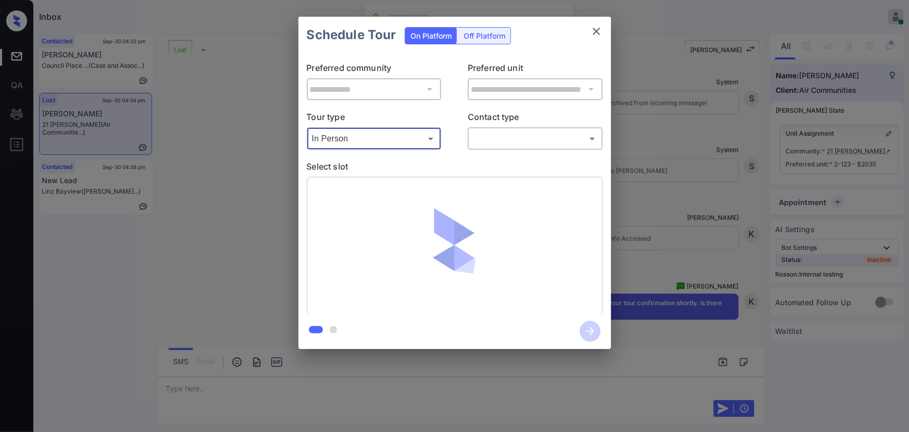
click at [486, 137] on body "Inbox [PERSON_NAME] Online Set yourself offline Set yourself on break Profile S…" at bounding box center [454, 216] width 909 height 432
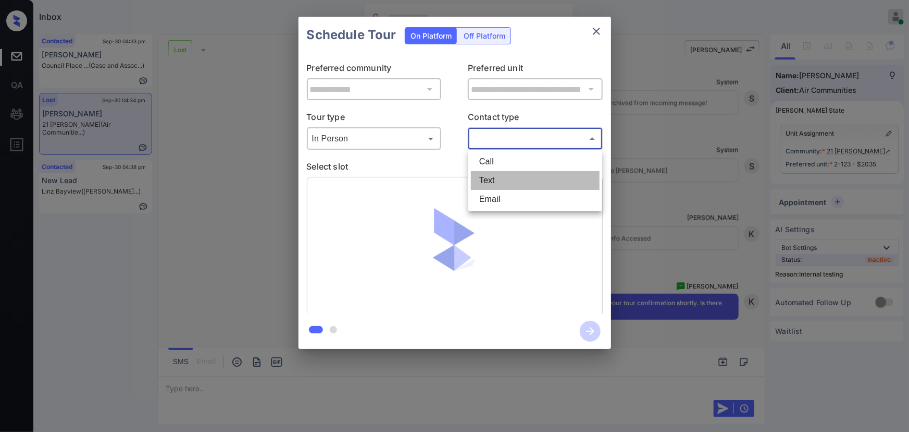
click at [486, 180] on li "Text" at bounding box center [535, 180] width 129 height 19
type input "****"
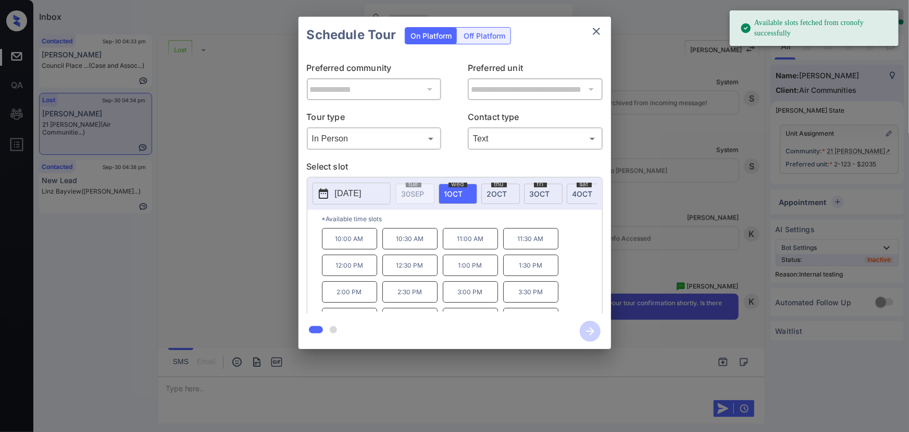
click at [462, 191] on span "[DATE]" at bounding box center [454, 193] width 19 height 9
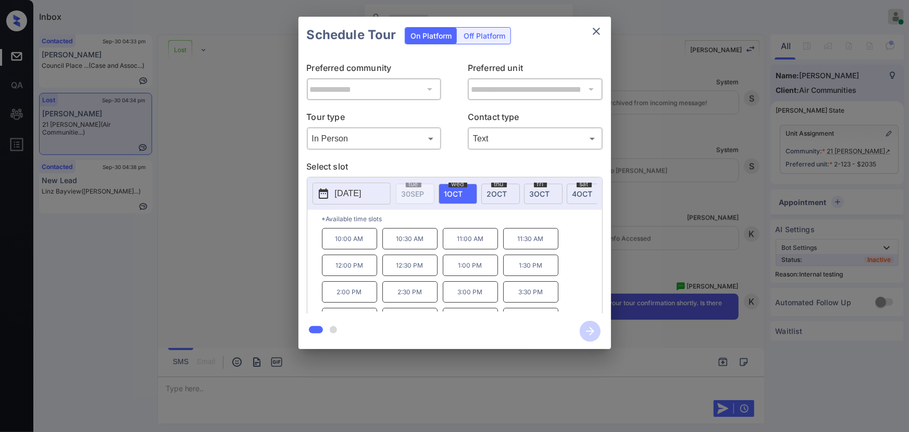
click at [464, 242] on p "11:00 AM" at bounding box center [470, 238] width 55 height 21
click at [590, 329] on icon "button" at bounding box center [590, 331] width 21 height 21
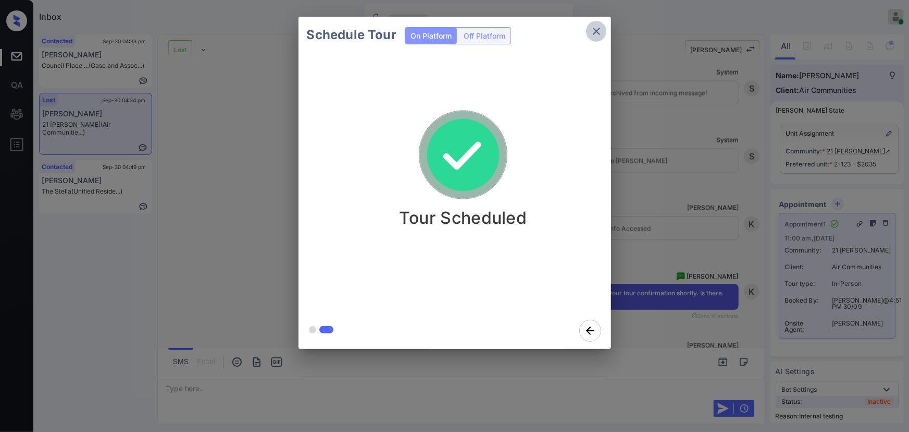
click at [597, 33] on icon "close" at bounding box center [596, 31] width 13 height 13
